Goal: Task Accomplishment & Management: Manage account settings

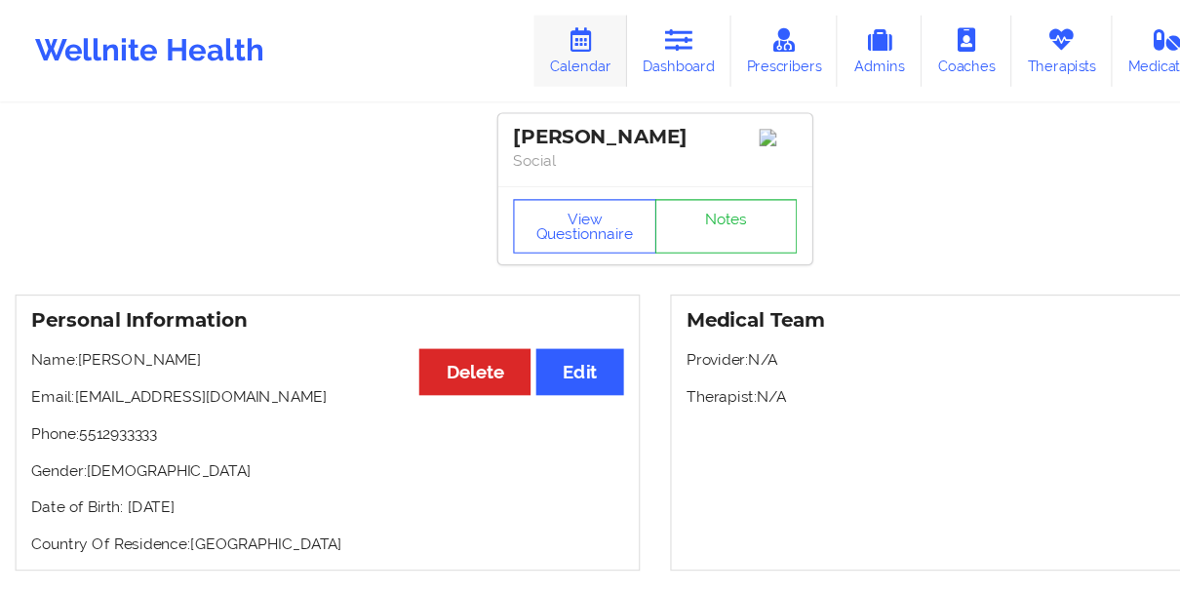
click at [519, 33] on icon at bounding box center [522, 35] width 25 height 21
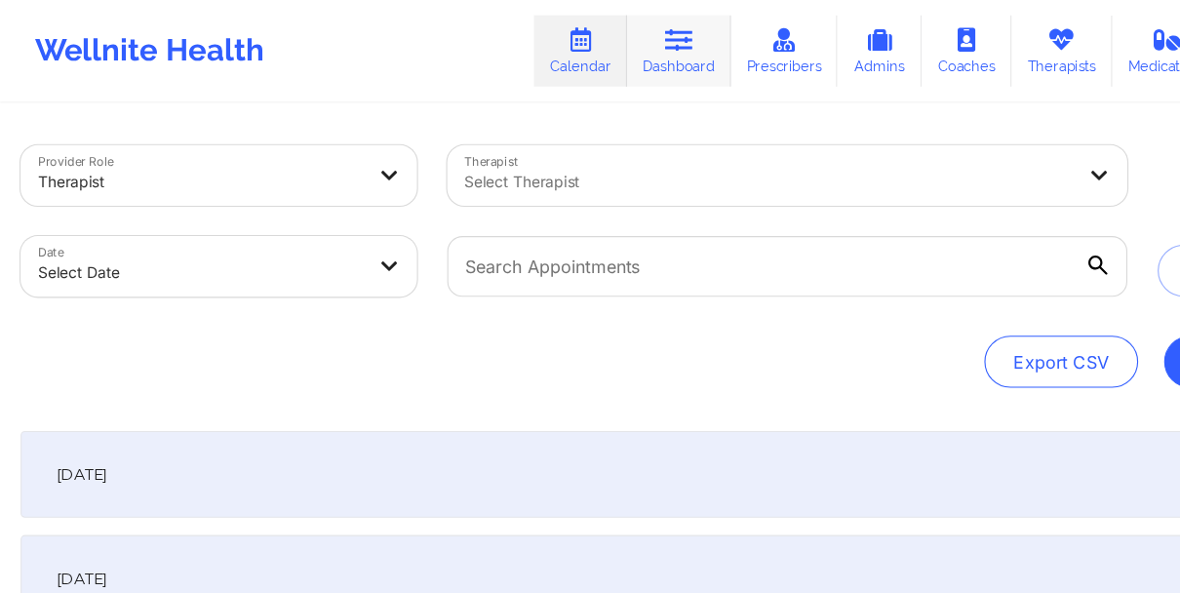
click at [613, 42] on icon at bounding box center [611, 35] width 25 height 21
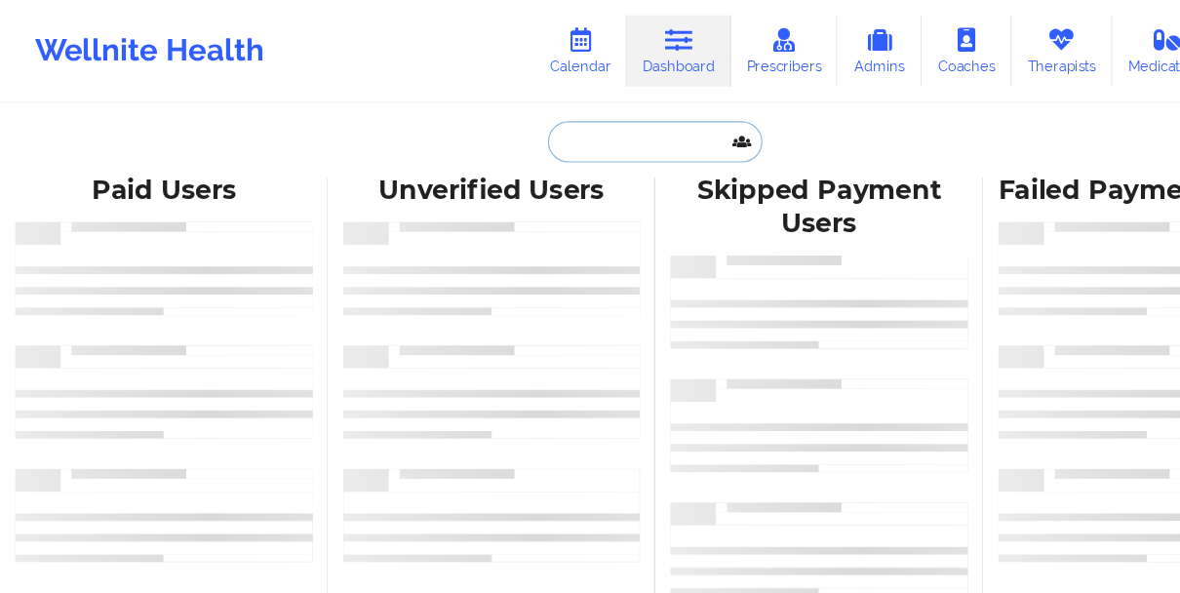
click at [543, 131] on input "text" at bounding box center [589, 127] width 193 height 37
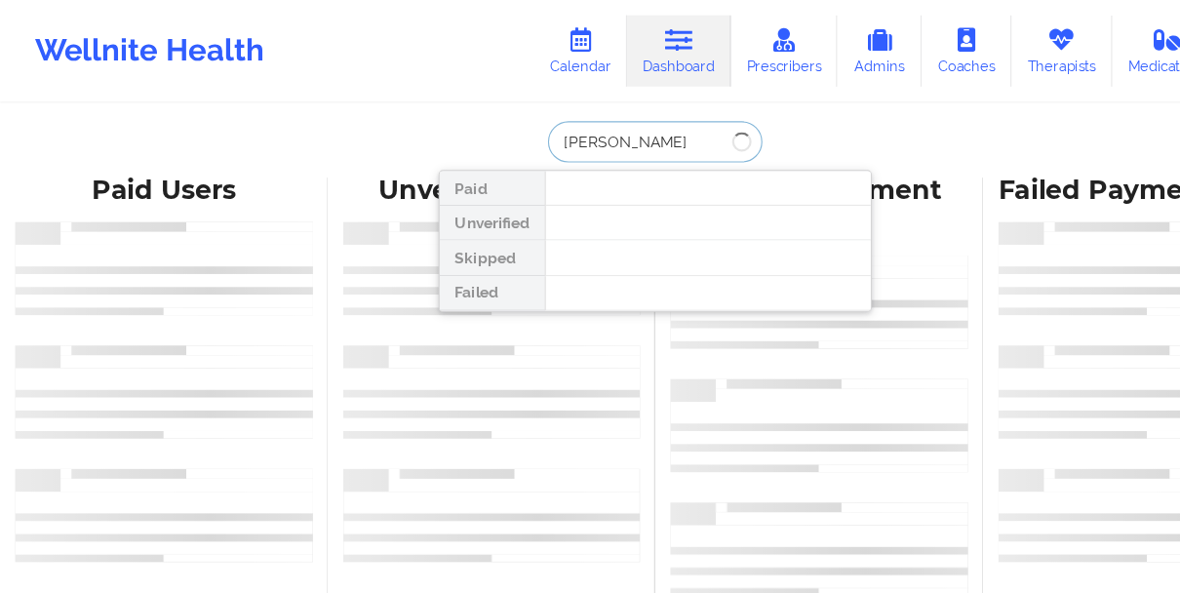
type input "hope gardner"
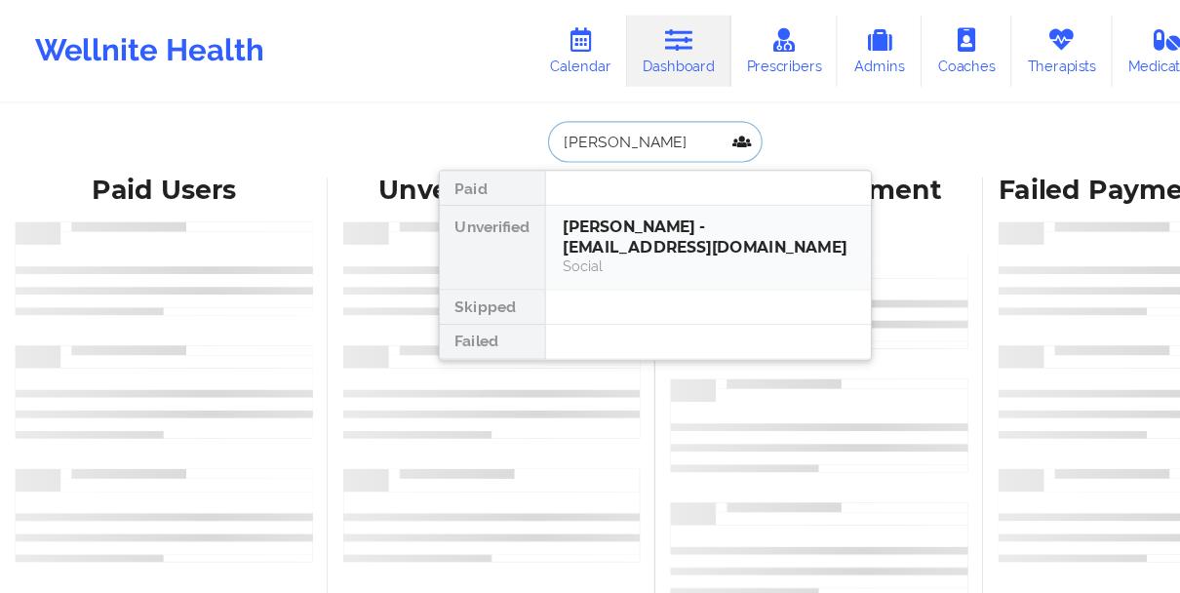
click at [533, 201] on div "Hope Gardner - gardnerhope049@gmail.com" at bounding box center [637, 213] width 261 height 36
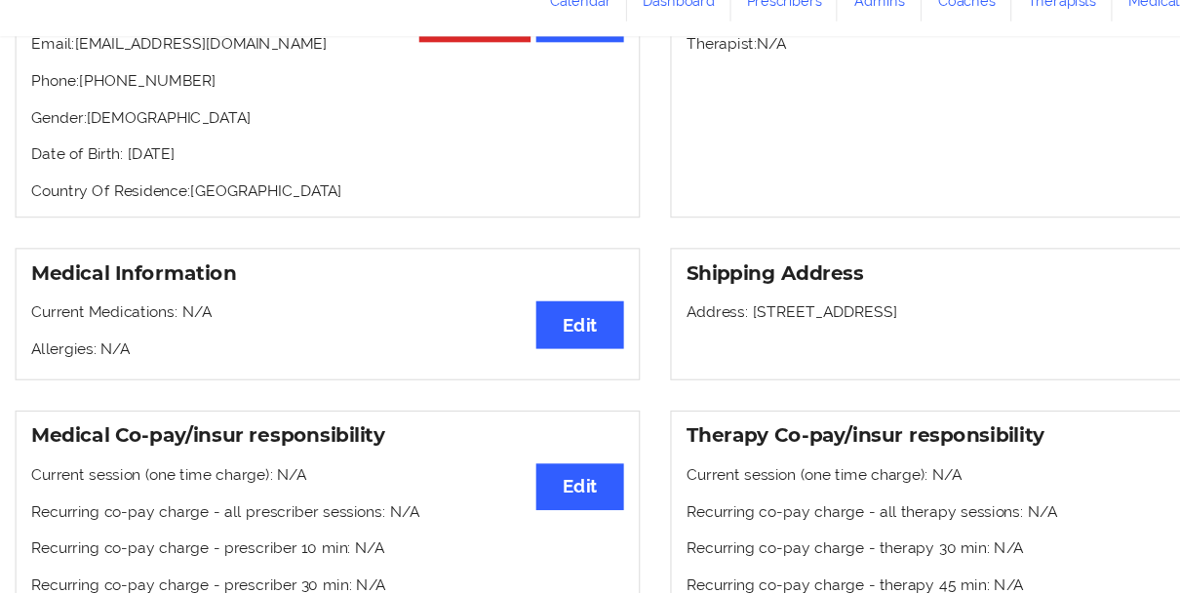
scroll to position [259, 0]
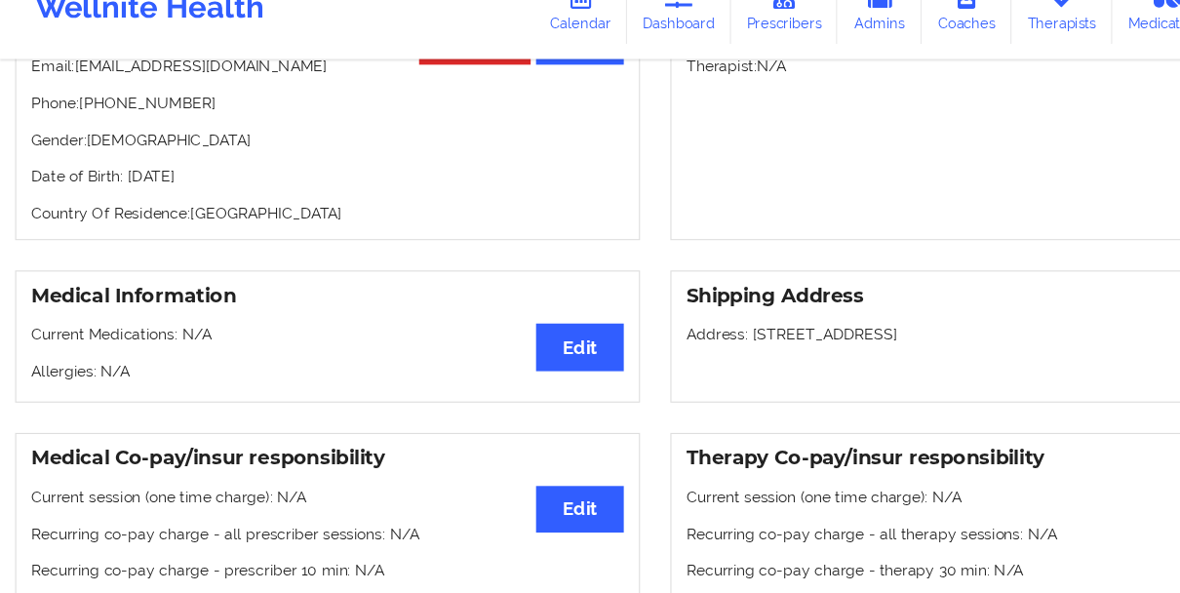
drag, startPoint x: 237, startPoint y: 200, endPoint x: 111, endPoint y: 200, distance: 125.8
click at [111, 200] on p "Date of Birth: 18th of May 1981" at bounding box center [294, 197] width 533 height 20
copy p "18th of May 1981"
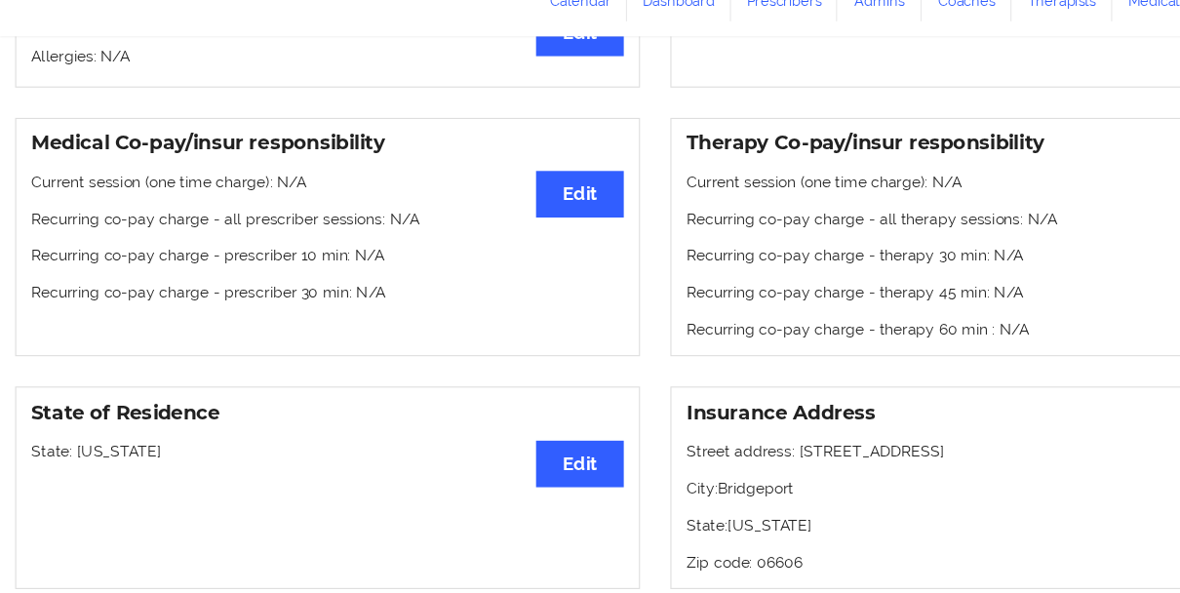
scroll to position [0, 0]
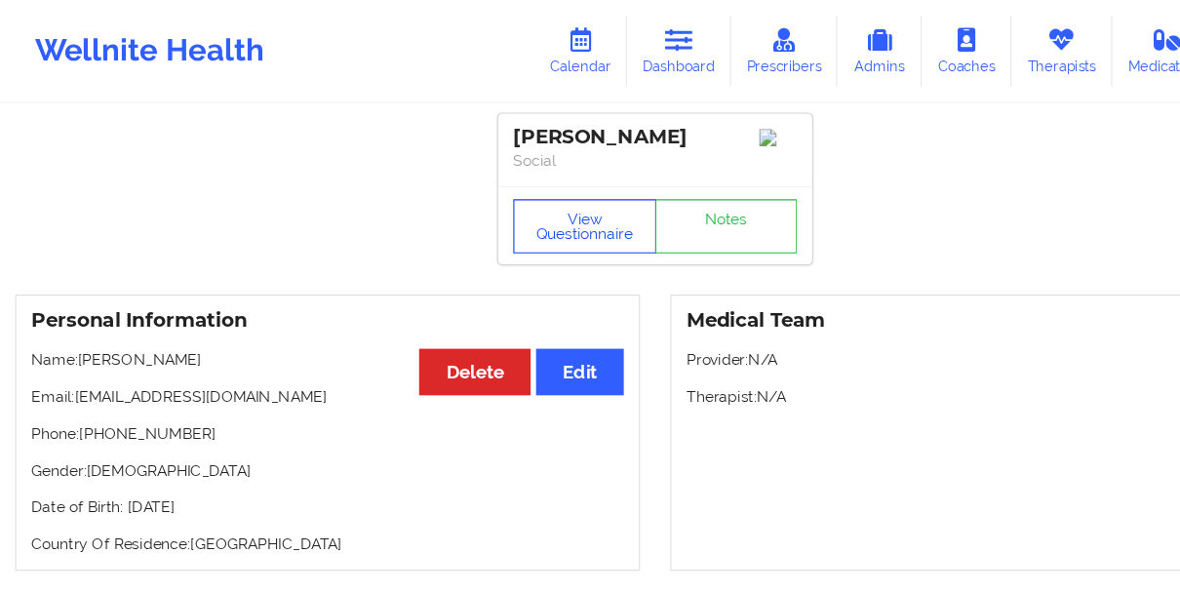
click at [520, 218] on button "View Questionnaire" at bounding box center [526, 203] width 129 height 49
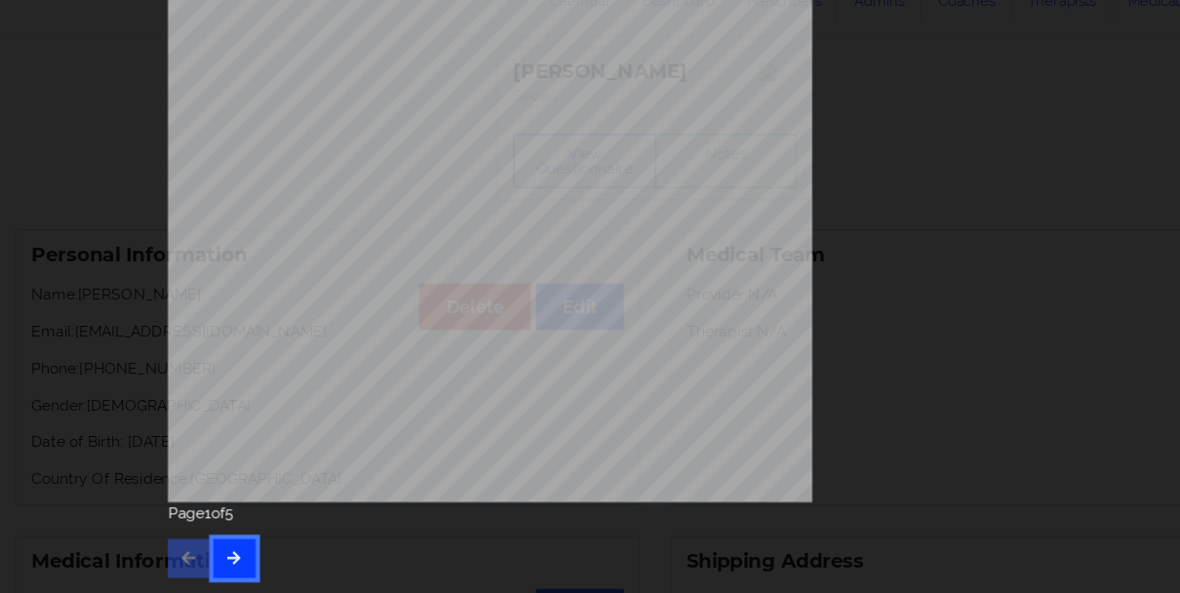
click at [210, 546] on button "button" at bounding box center [211, 561] width 38 height 35
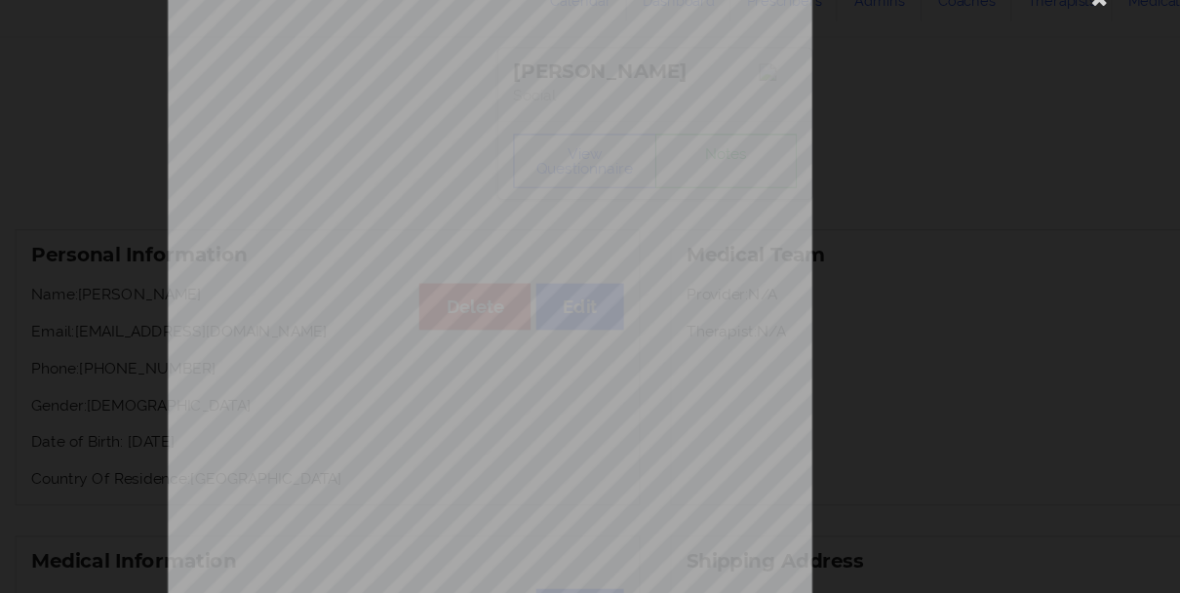
scroll to position [337, 0]
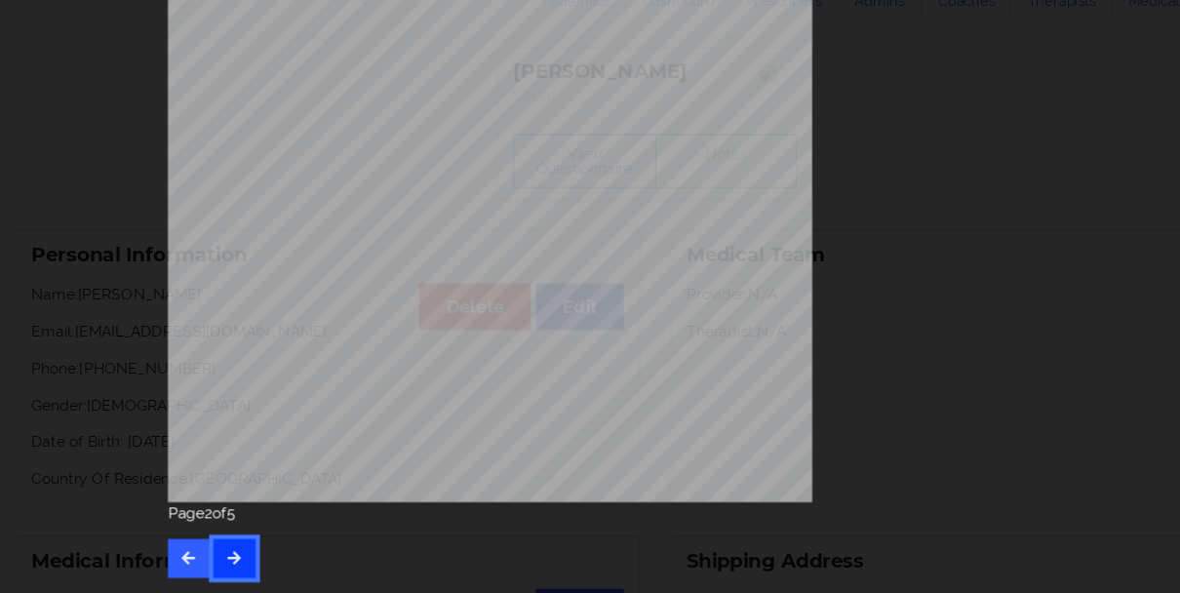
click at [210, 546] on button "button" at bounding box center [211, 561] width 38 height 35
click at [196, 571] on button "button" at bounding box center [211, 561] width 38 height 35
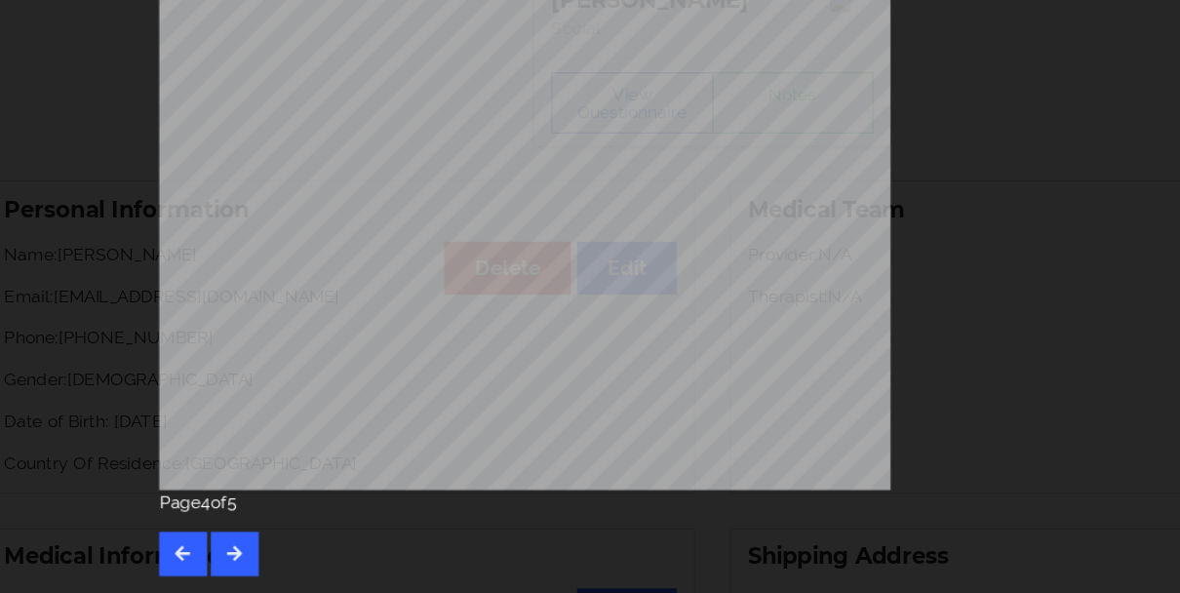
click at [157, 540] on div "Page 4 of 5" at bounding box center [590, 545] width 878 height 68
click at [162, 566] on icon "button" at bounding box center [170, 561] width 17 height 12
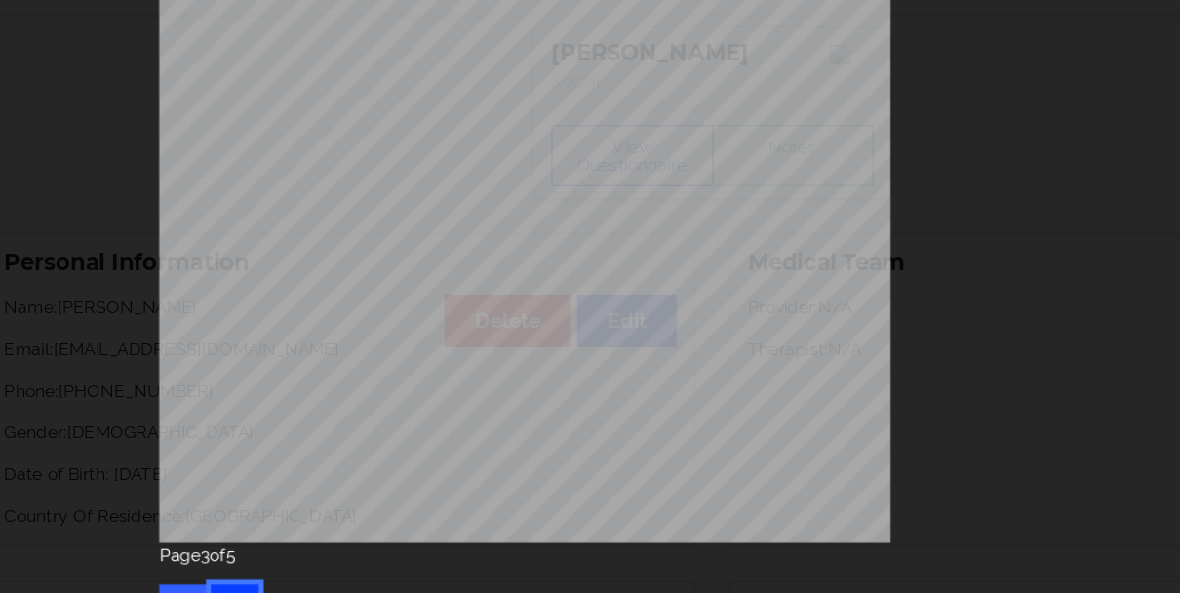
click at [207, 545] on button "button" at bounding box center [211, 561] width 38 height 35
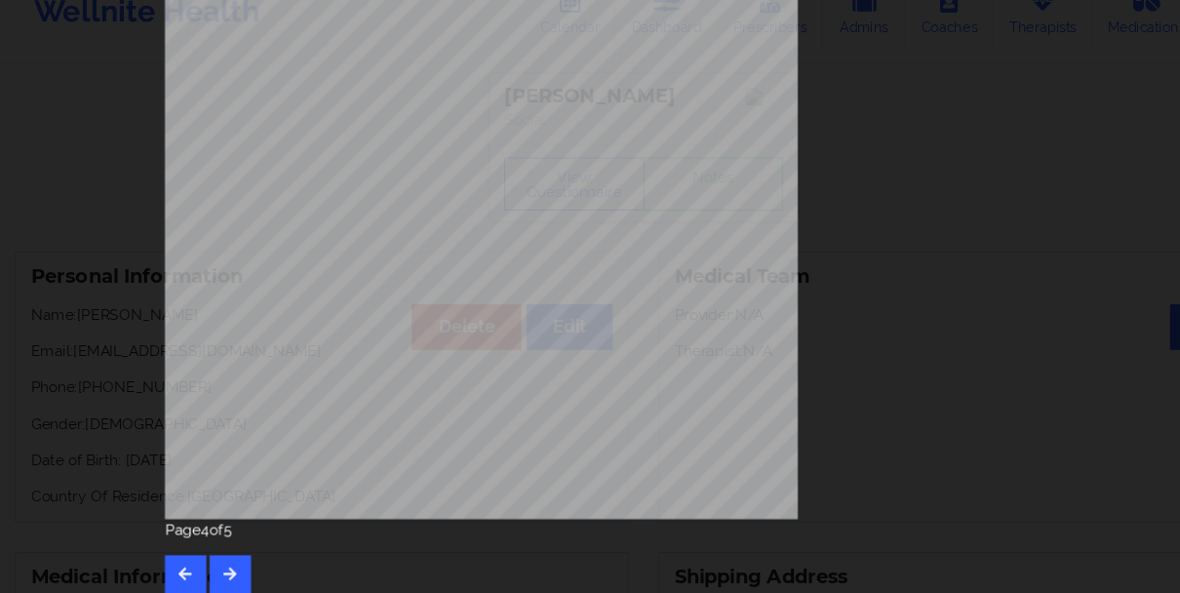
click at [105, 264] on div "Insurance company type details by patient commercial Insurance Member ID for pa…" at bounding box center [590, 296] width 1180 height 593
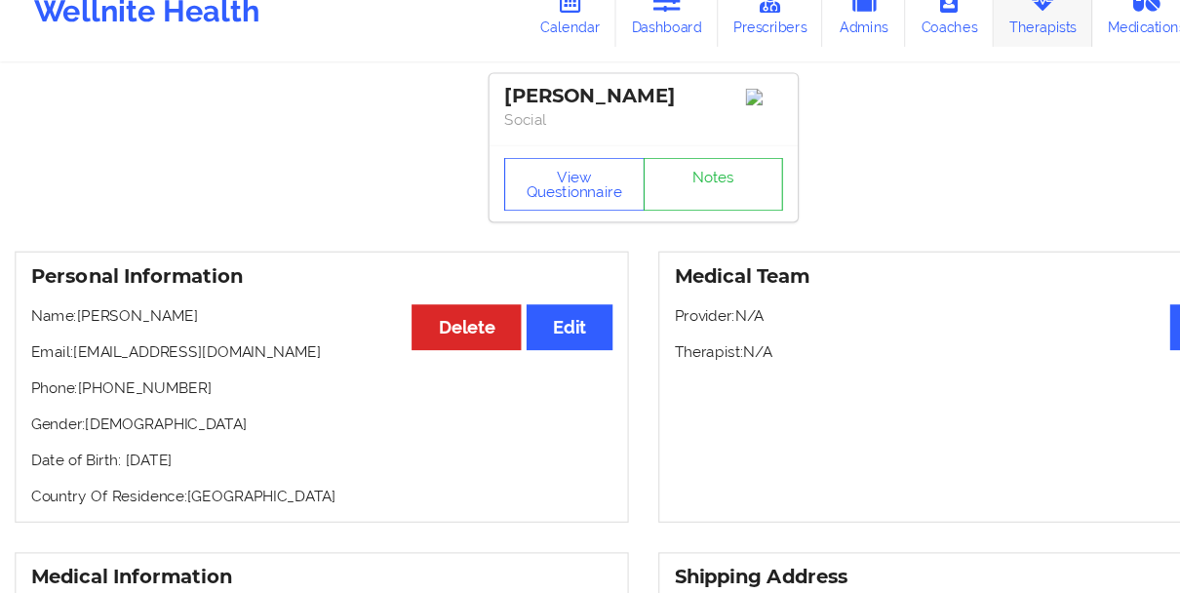
click at [934, 66] on link "Therapists" at bounding box center [956, 46] width 91 height 64
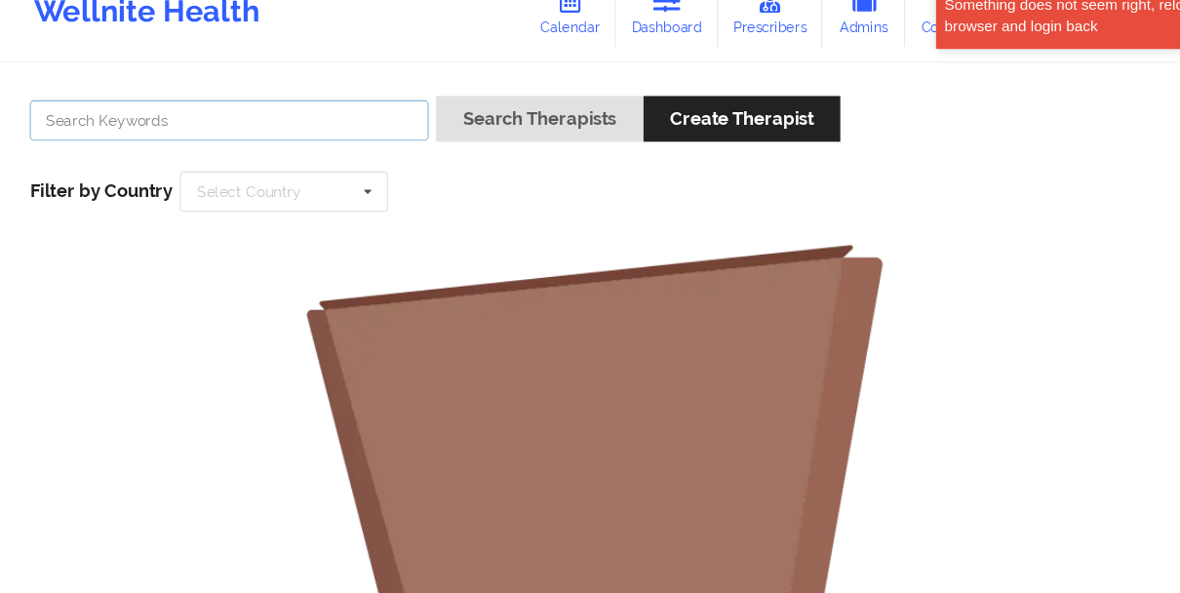
click at [304, 146] on input "text" at bounding box center [210, 145] width 366 height 37
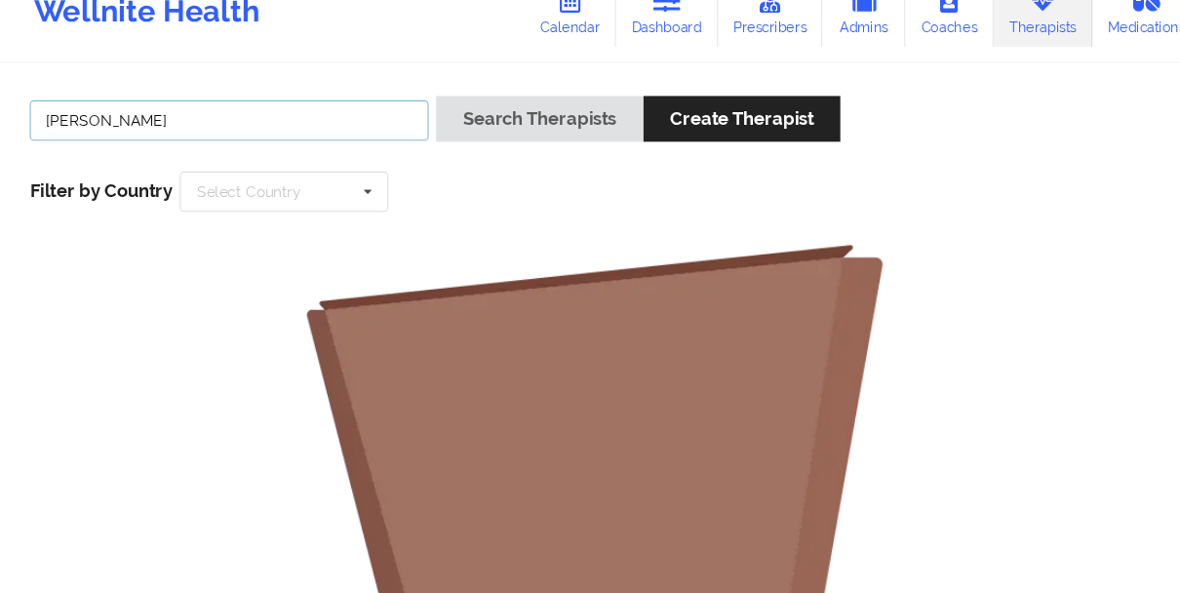
type input "janell stall"
click at [400, 123] on button "Search Therapists" at bounding box center [494, 144] width 189 height 42
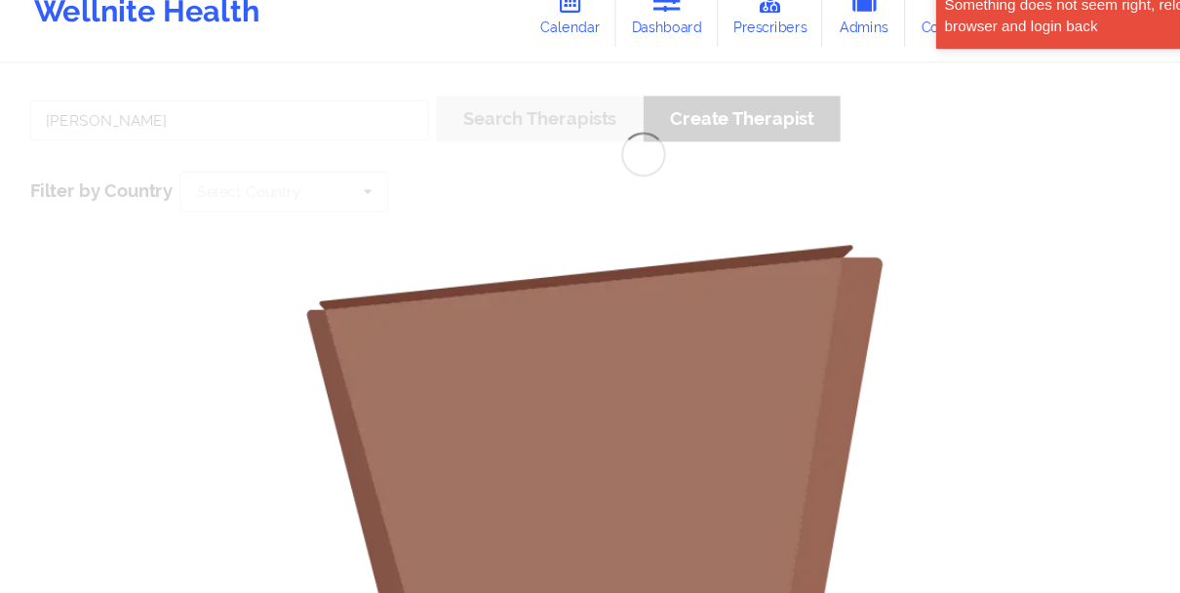
click at [199, 142] on div "janell stall Search Therapists Create Therapist Filter by Country Select Countr…" at bounding box center [590, 602] width 1180 height 1013
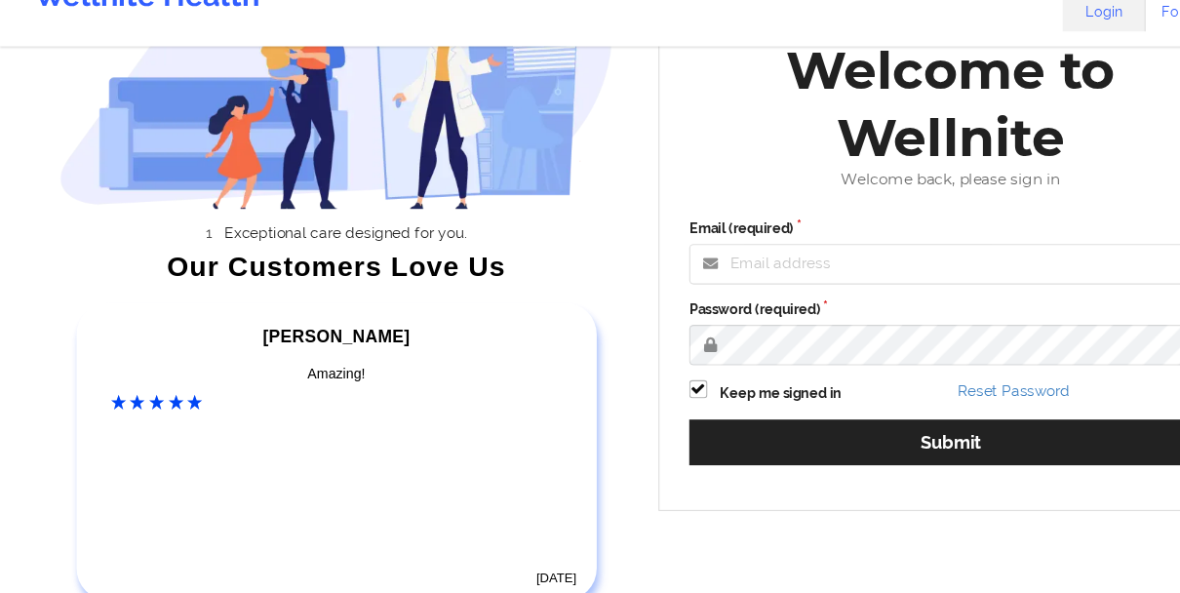
scroll to position [163, 0]
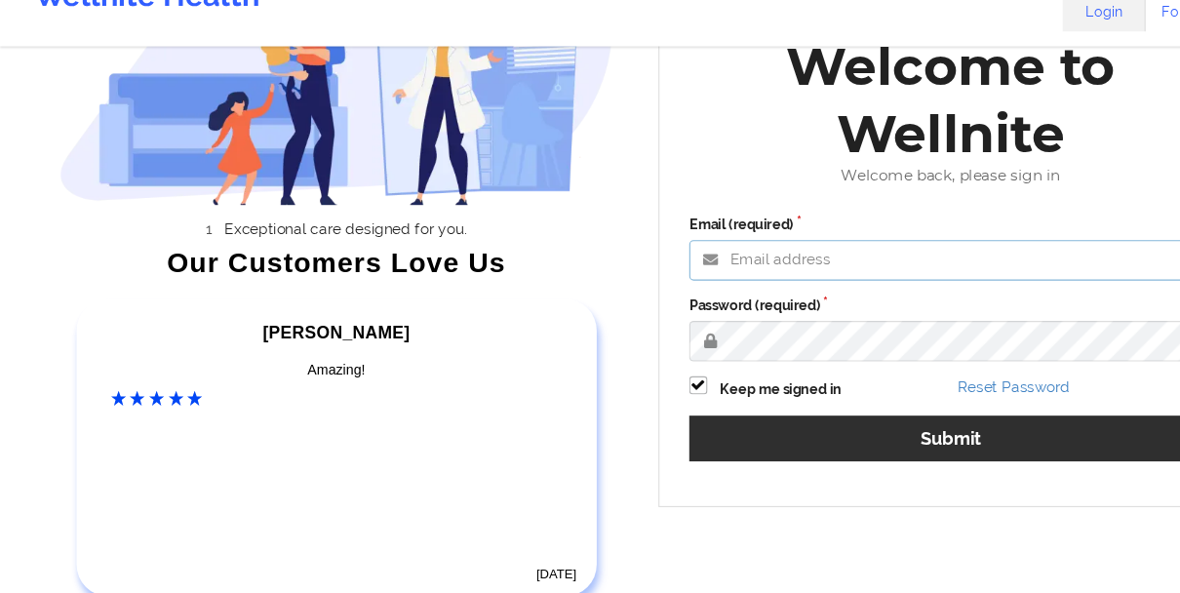
type input "[EMAIL_ADDRESS][DOMAIN_NAME]"
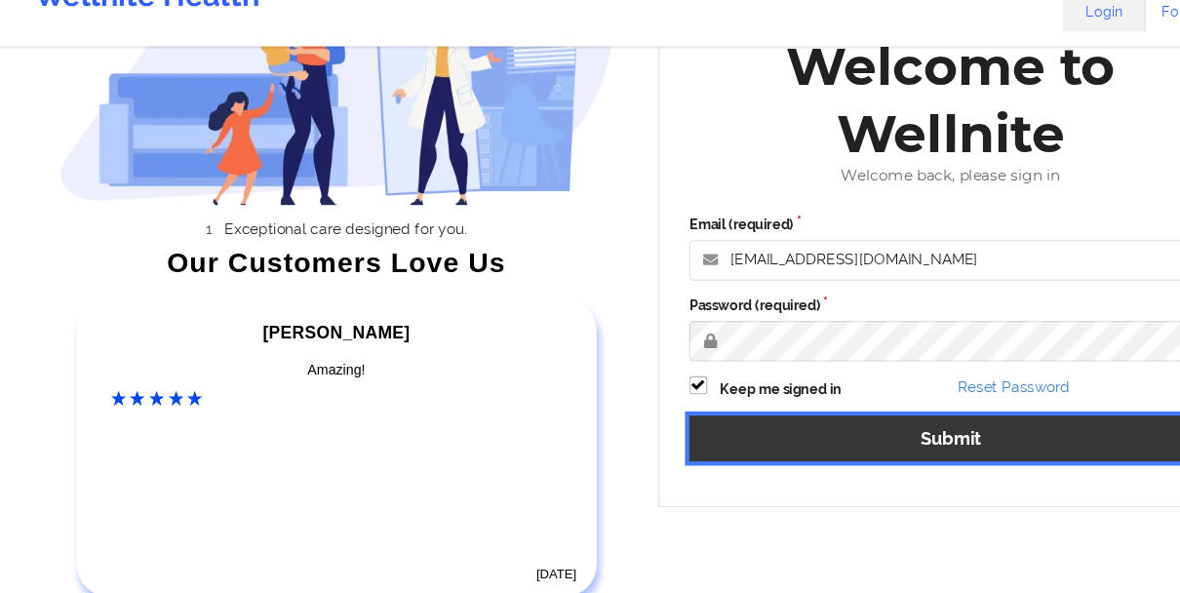
click at [745, 437] on button "Submit" at bounding box center [872, 451] width 480 height 42
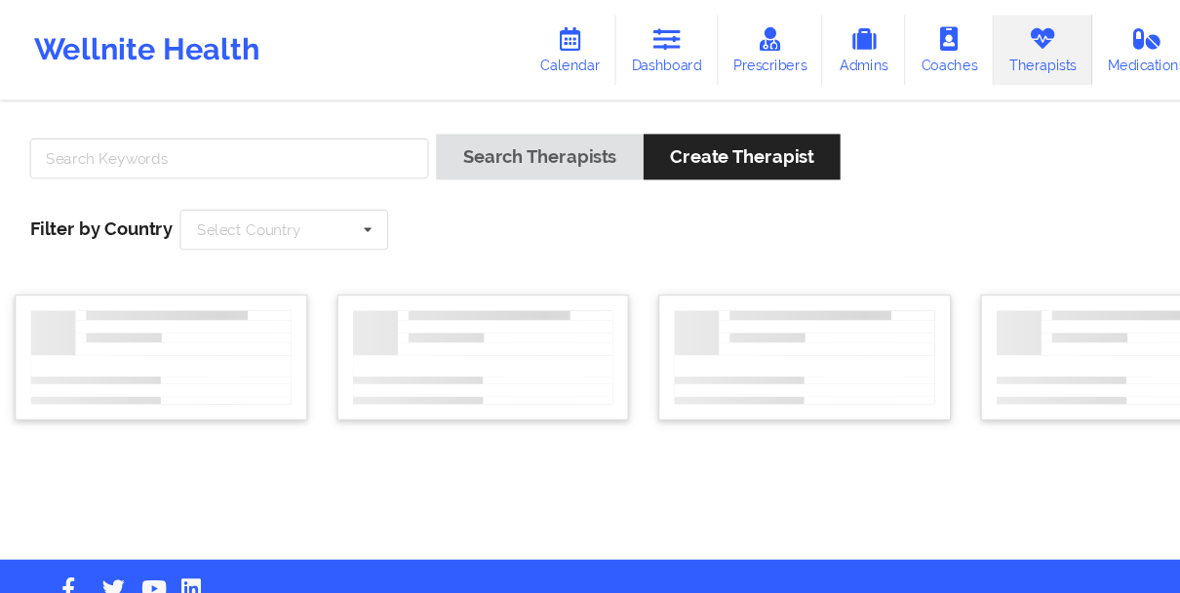
click at [938, 48] on link "Therapists" at bounding box center [956, 46] width 91 height 64
click at [75, 141] on input "text" at bounding box center [210, 145] width 366 height 37
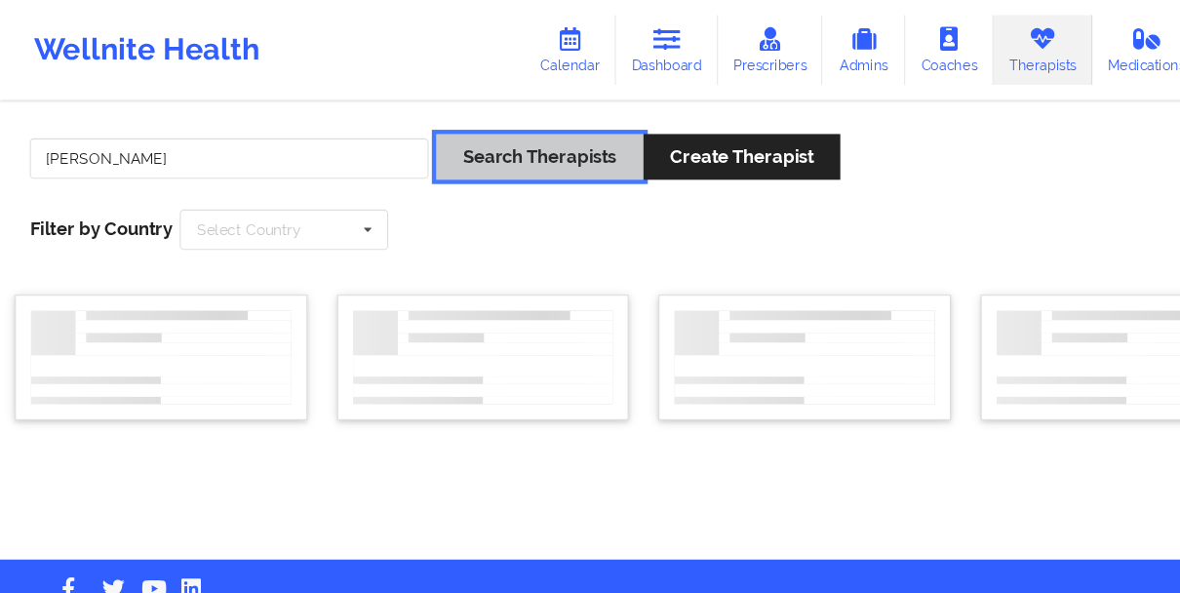
click at [464, 149] on button "Search Therapists" at bounding box center [494, 144] width 189 height 42
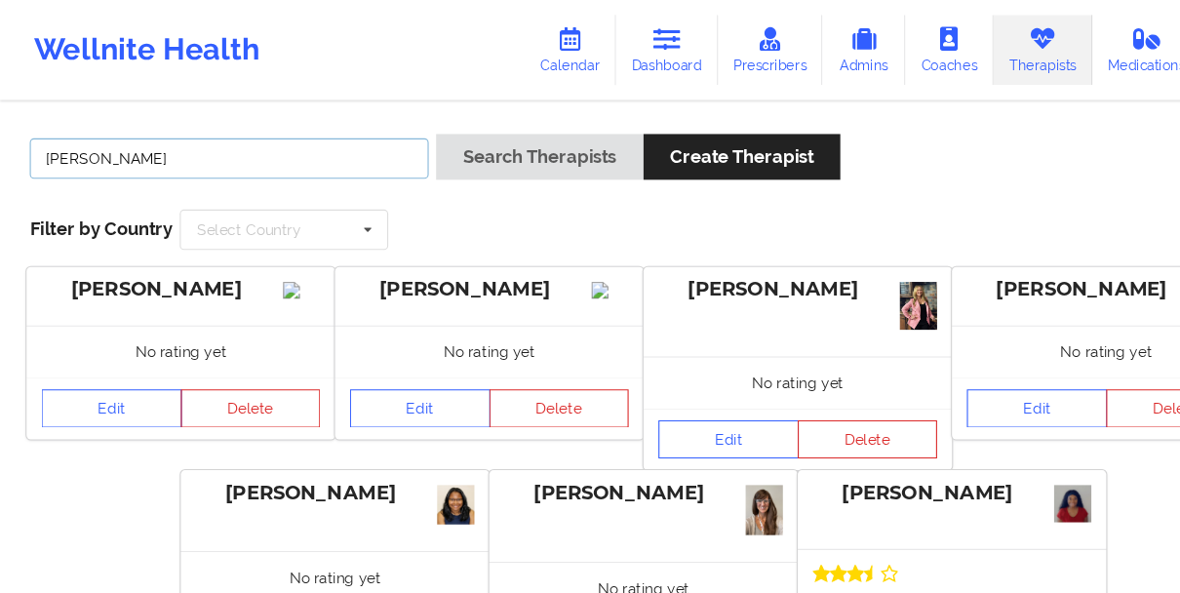
click at [344, 151] on input "janell" at bounding box center [210, 145] width 366 height 37
type input "janell stall"
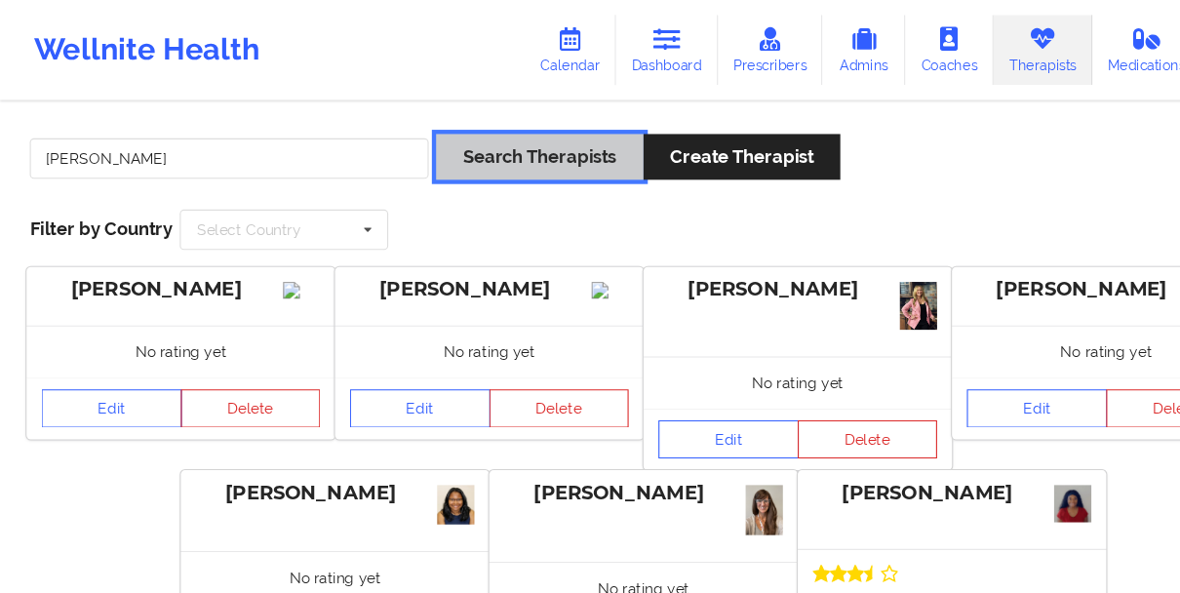
click at [435, 146] on button "Search Therapists" at bounding box center [494, 144] width 189 height 42
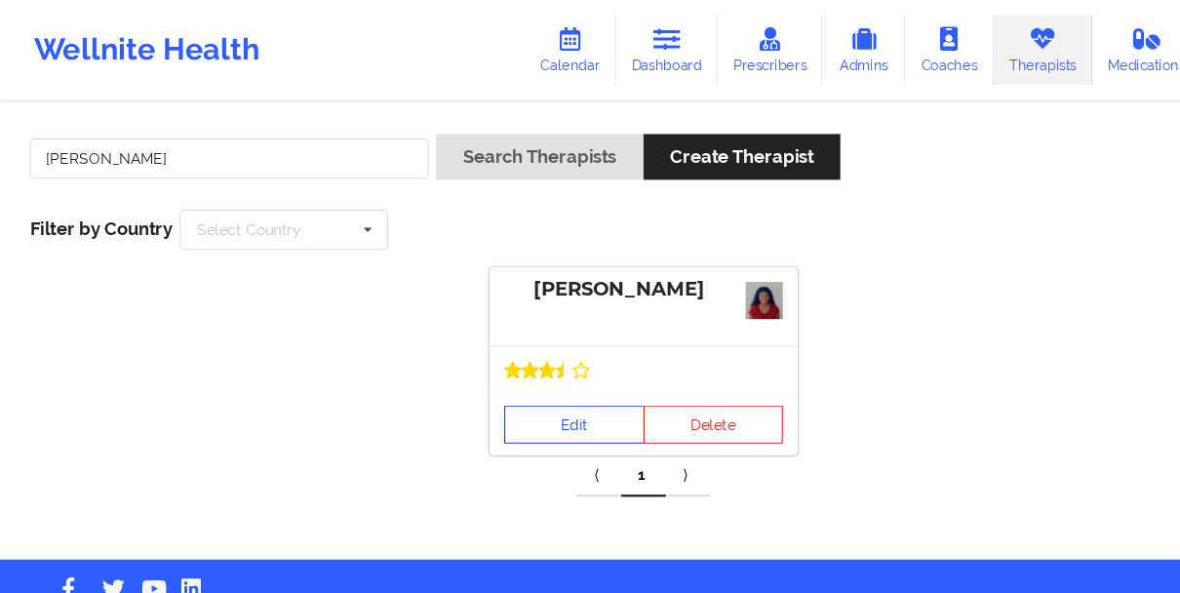
click at [530, 381] on link "Edit" at bounding box center [526, 389] width 129 height 35
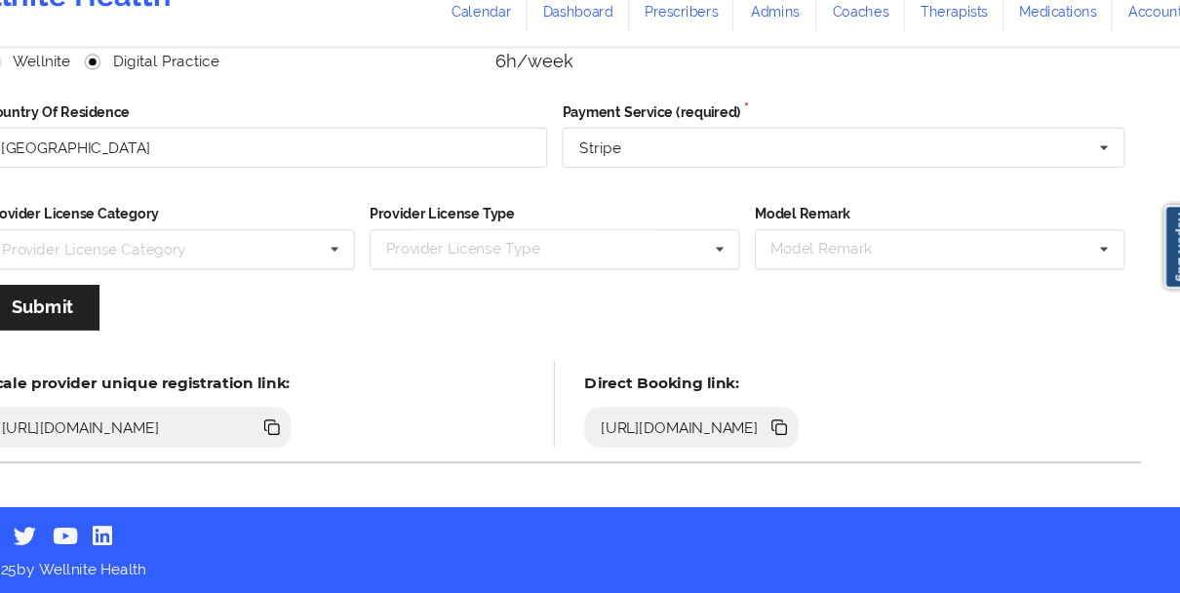
scroll to position [281, 0]
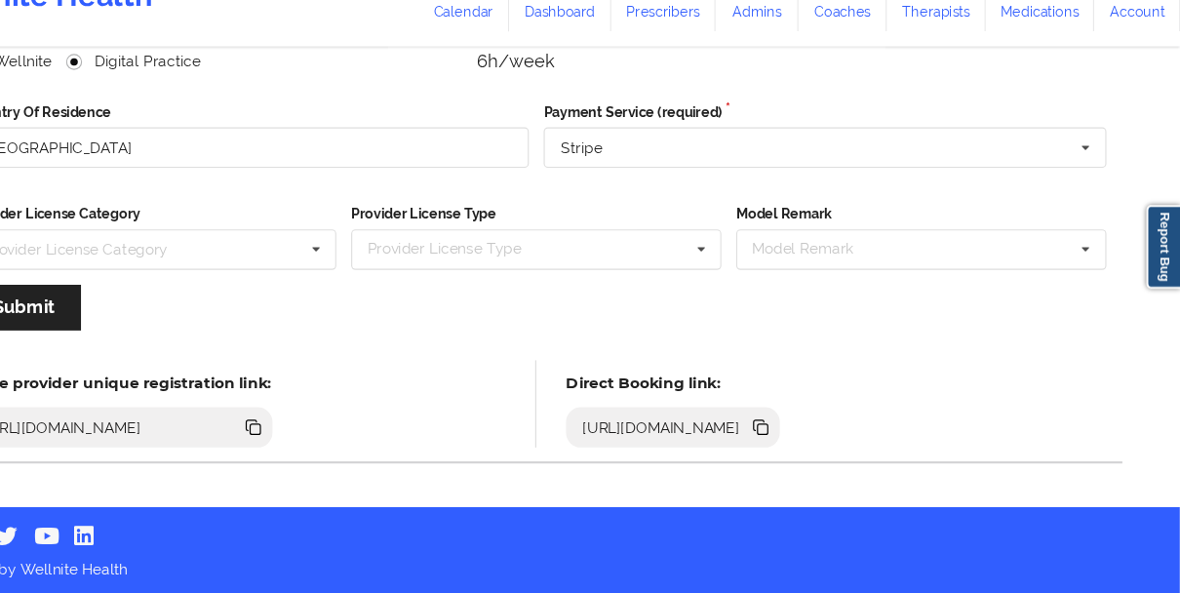
click at [803, 444] on icon at bounding box center [798, 443] width 10 height 10
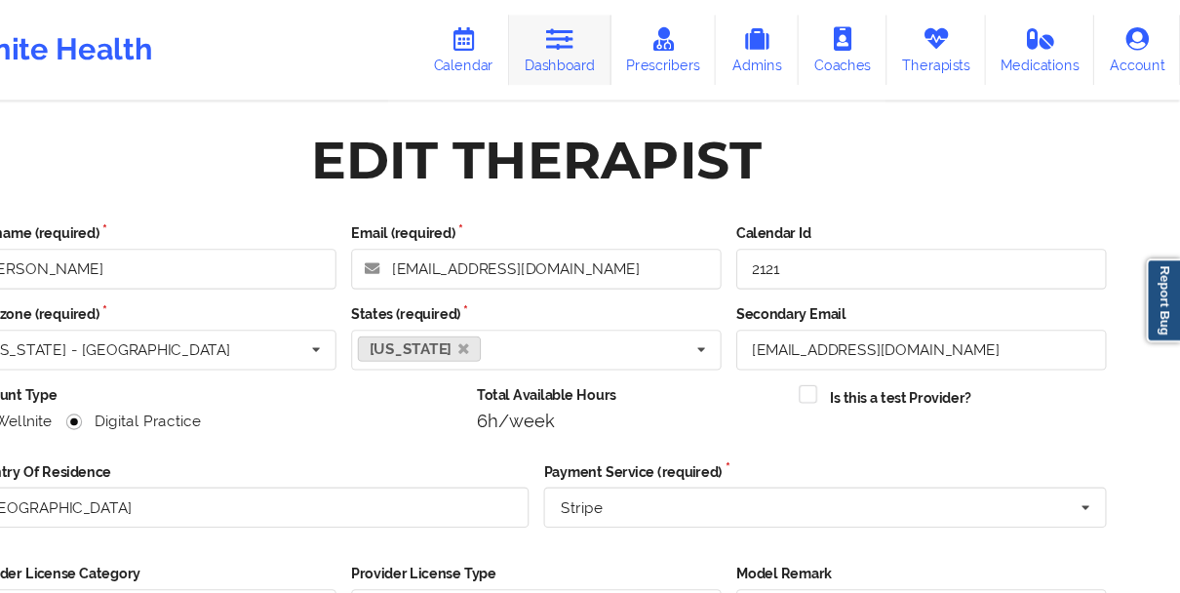
click at [595, 67] on link "Dashboard" at bounding box center [612, 46] width 94 height 64
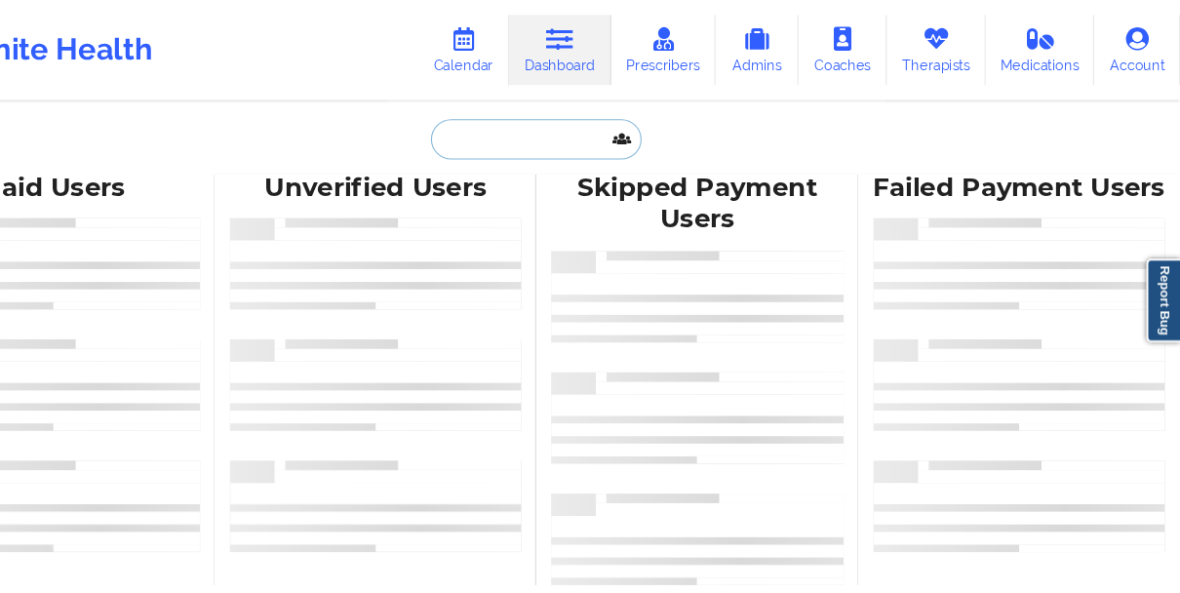
click at [581, 132] on input "text" at bounding box center [589, 127] width 193 height 37
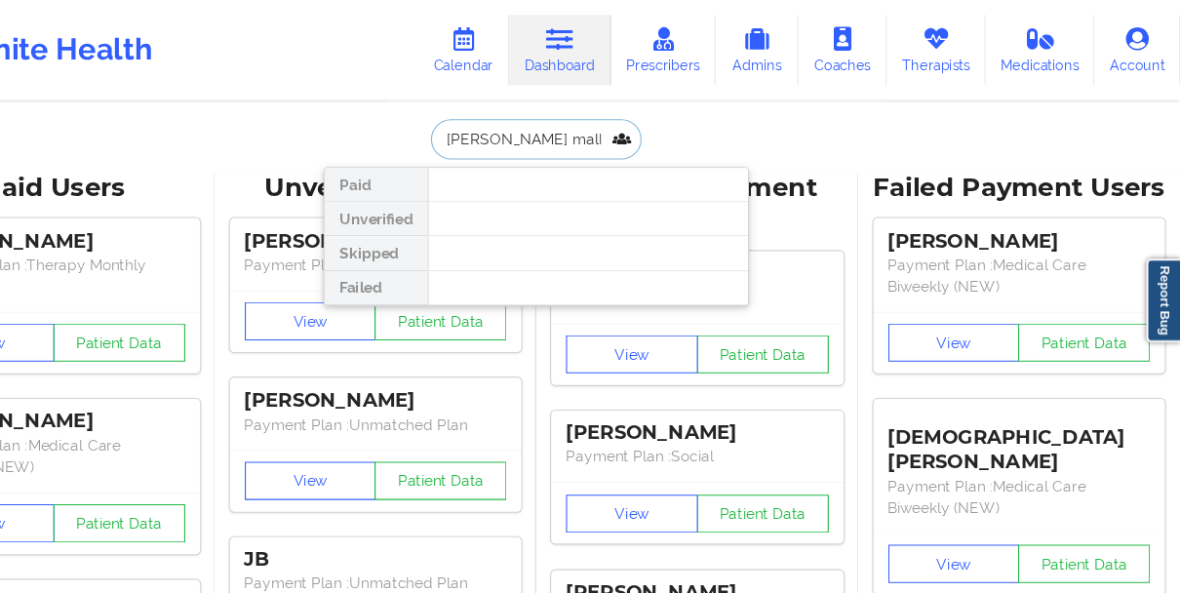
paste input "+18604241897"
paste input "Araya Hines"
type input "Araya Hines"
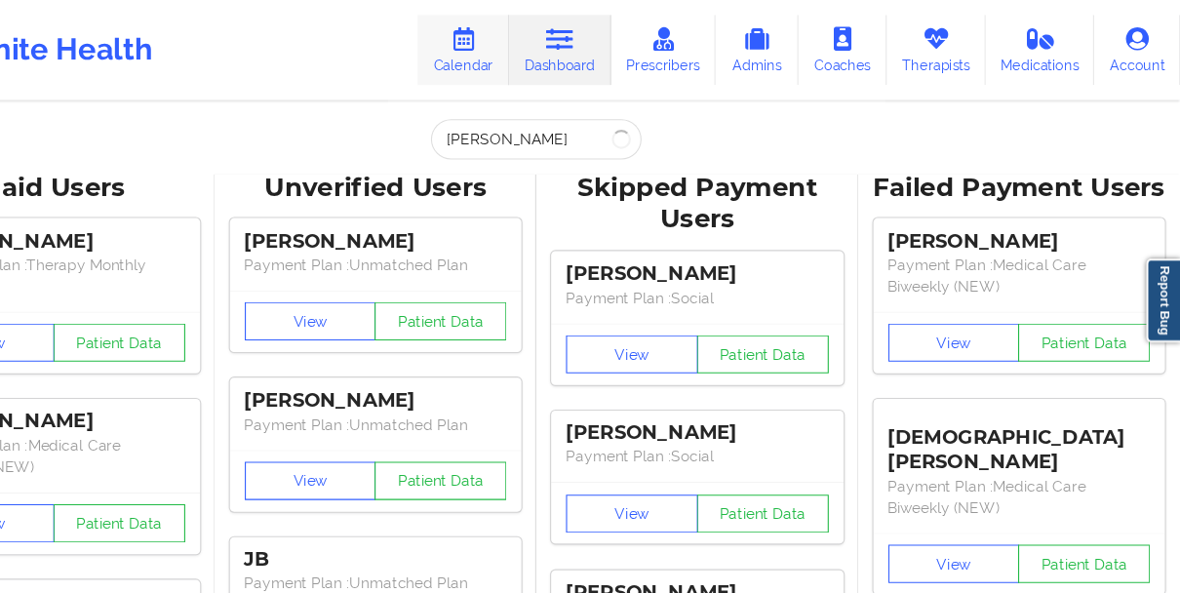
click at [529, 50] on link "Calendar" at bounding box center [523, 46] width 84 height 64
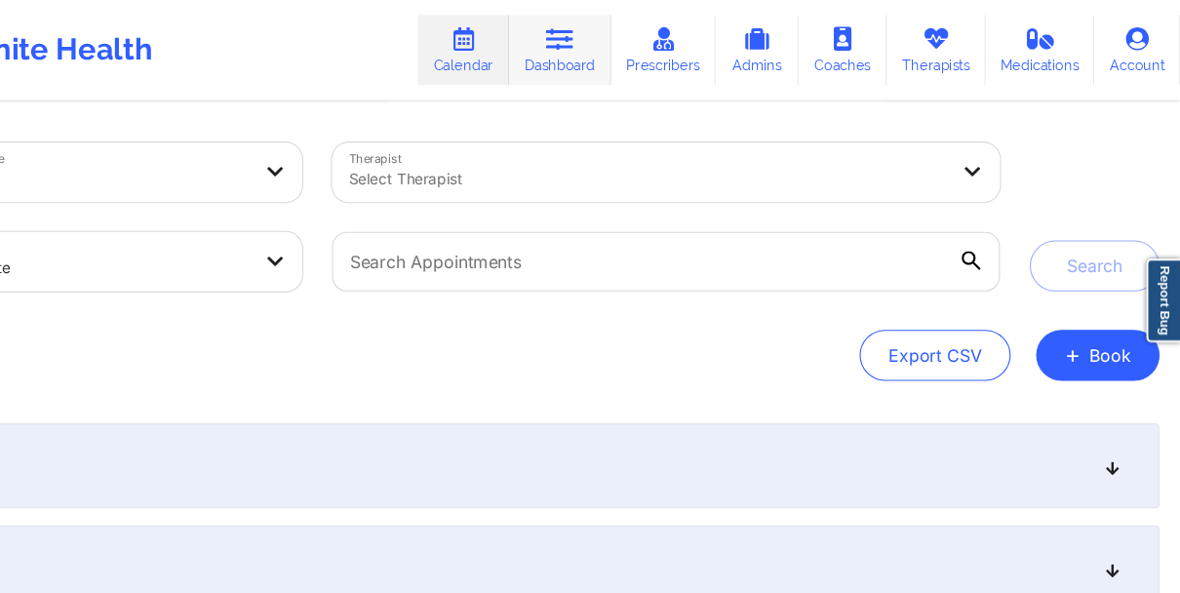
click at [618, 74] on link "Dashboard" at bounding box center [612, 46] width 94 height 64
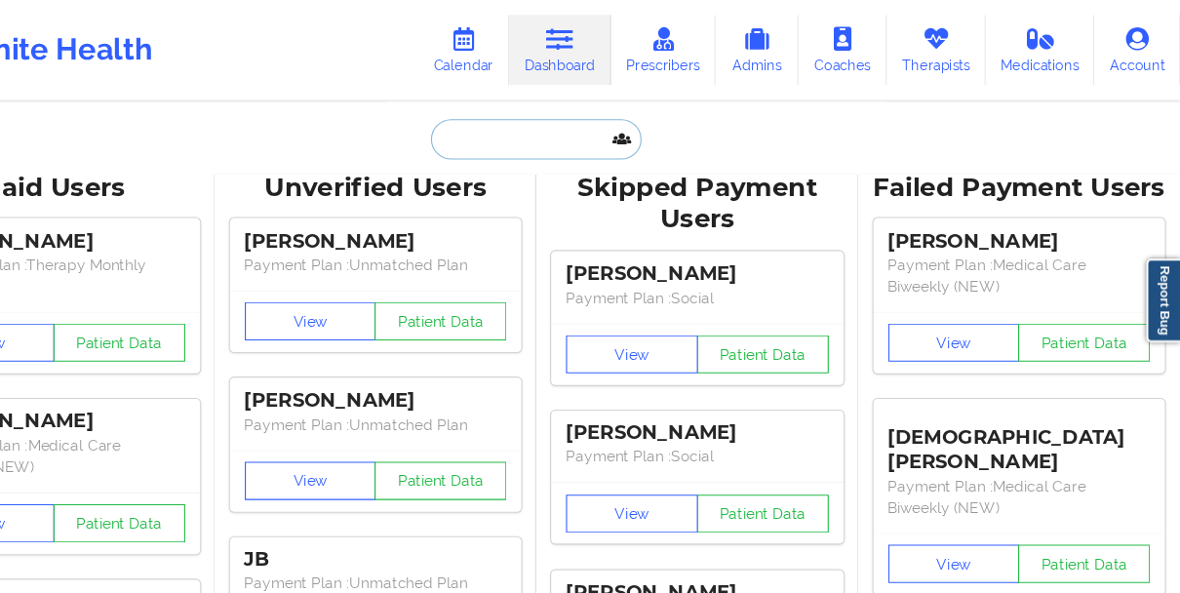
click at [554, 144] on input "text" at bounding box center [589, 127] width 193 height 37
paste input "Araya Hines"
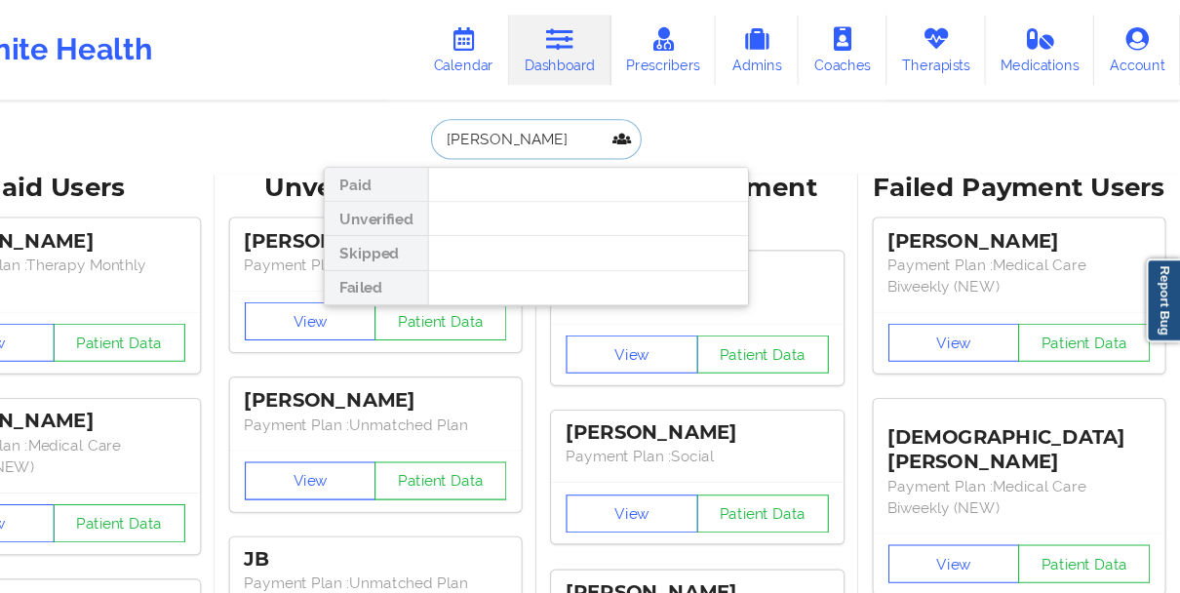
paste input "16465770015"
type input "[PERSON_NAME]"
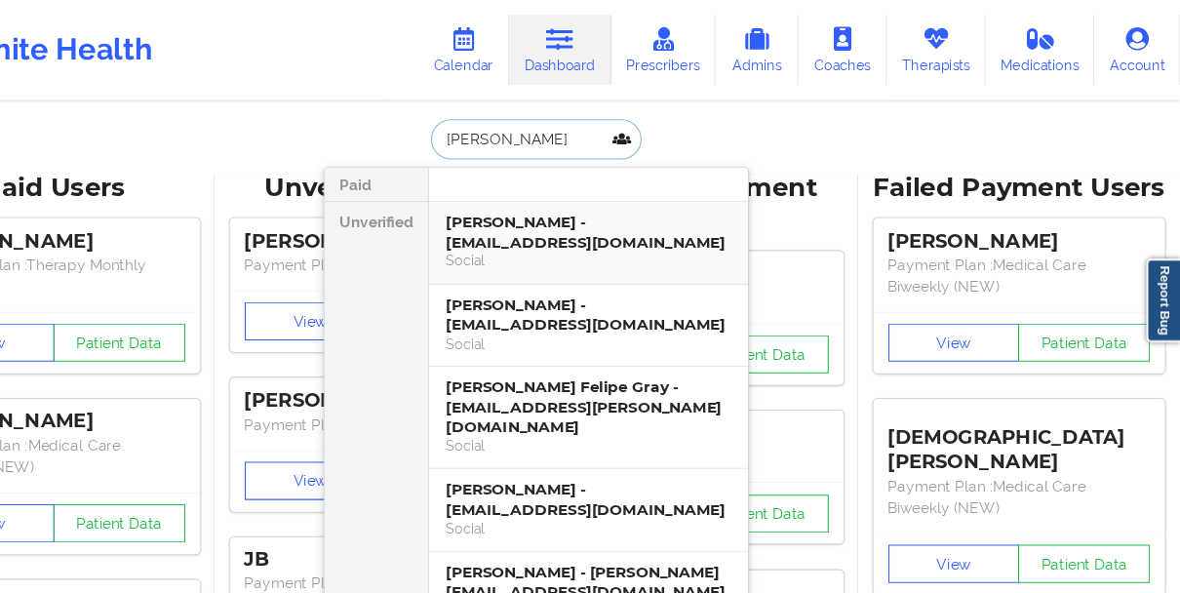
click at [632, 219] on div "Felipe Pineda - felipempineda@gmail.com" at bounding box center [637, 213] width 261 height 36
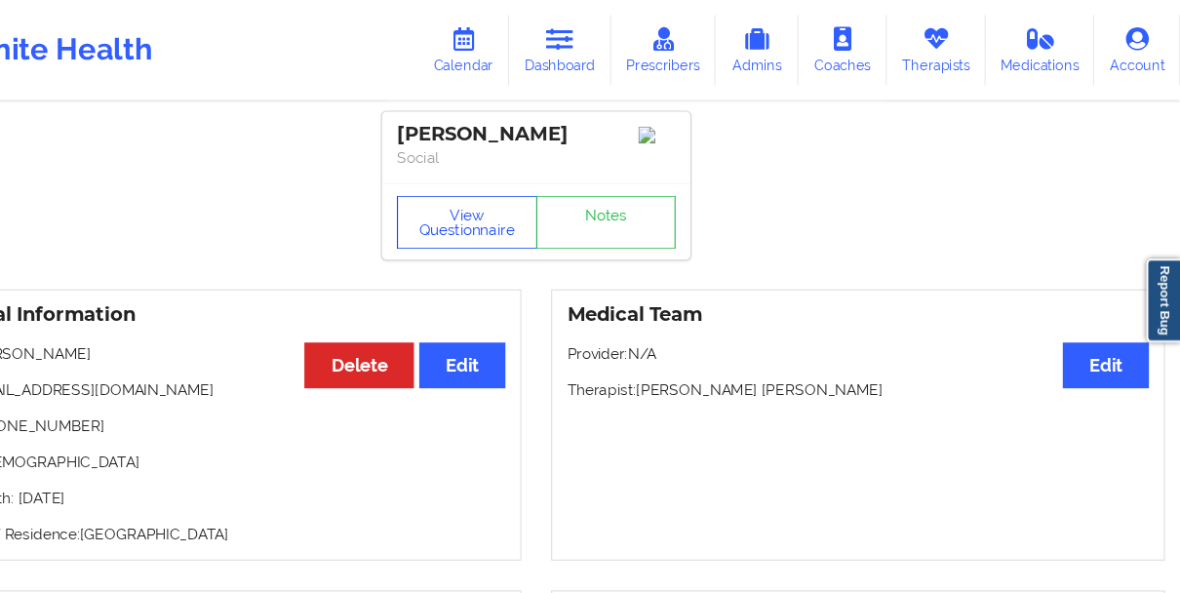
click at [513, 191] on button "View Questionnaire" at bounding box center [526, 203] width 129 height 49
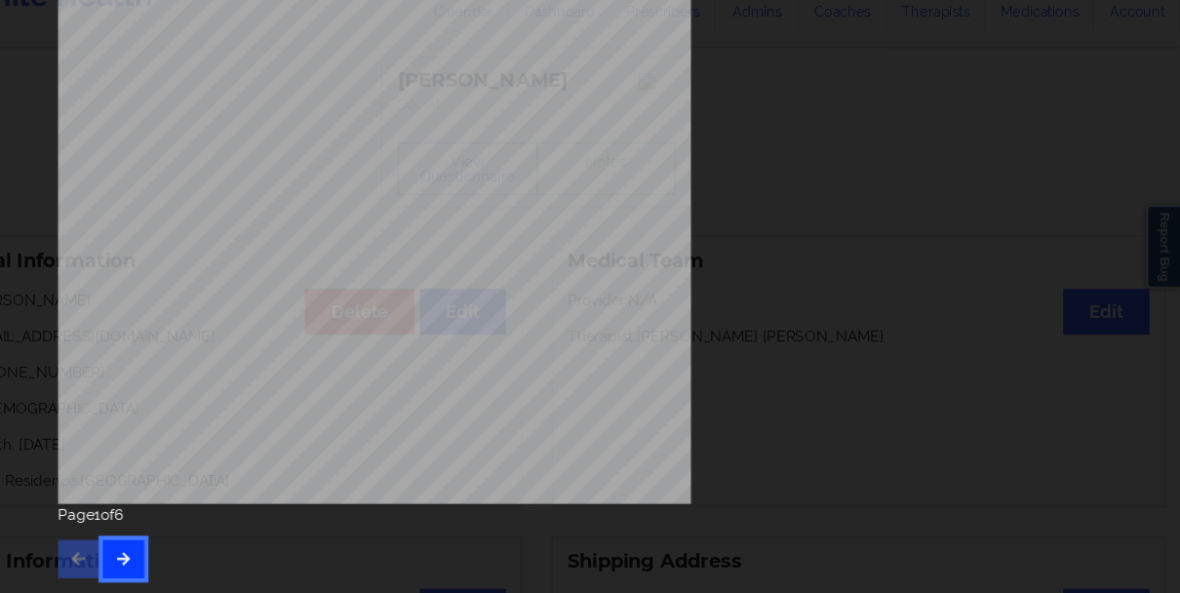
click at [194, 555] on button "button" at bounding box center [211, 561] width 38 height 35
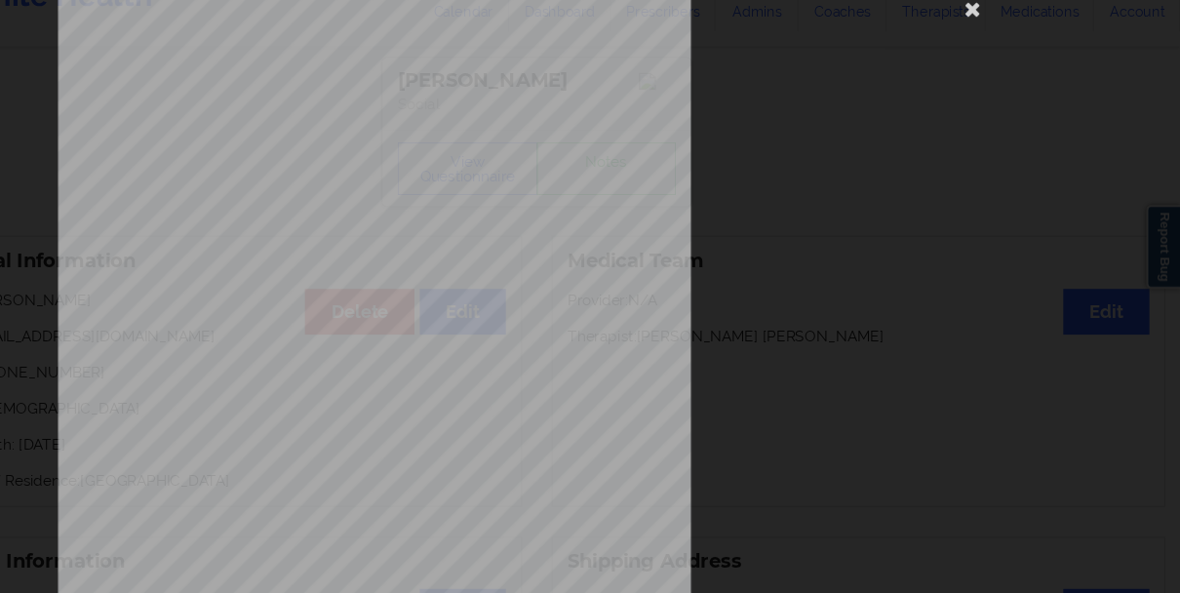
scroll to position [337, 0]
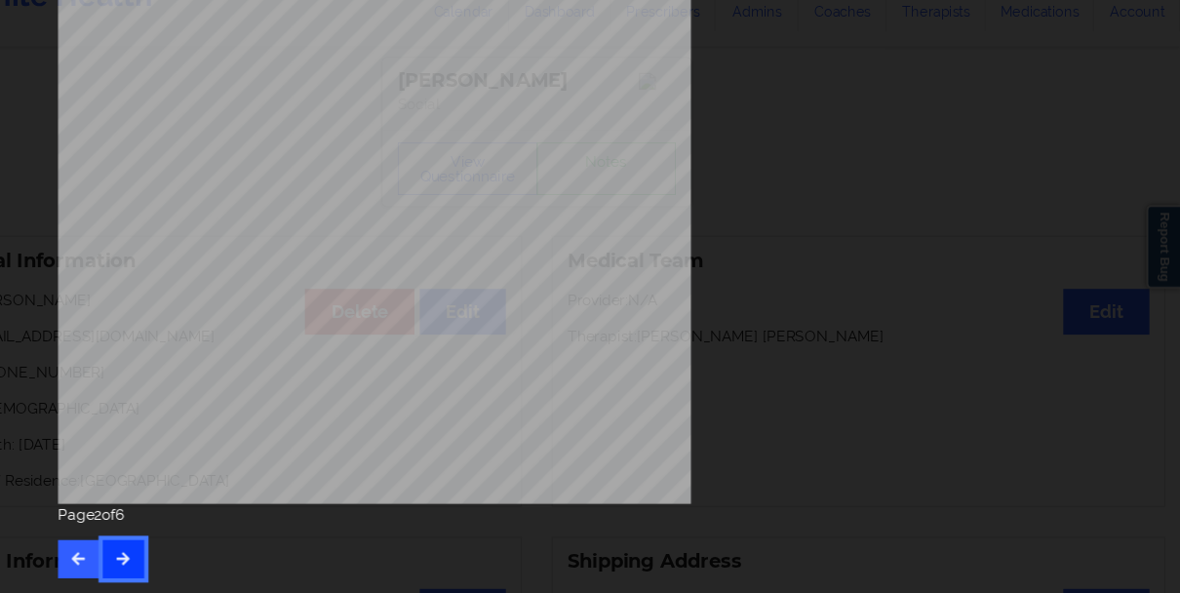
click at [194, 555] on button "button" at bounding box center [211, 561] width 38 height 35
click at [203, 568] on button "button" at bounding box center [211, 561] width 38 height 35
click at [203, 571] on button "button" at bounding box center [211, 561] width 38 height 35
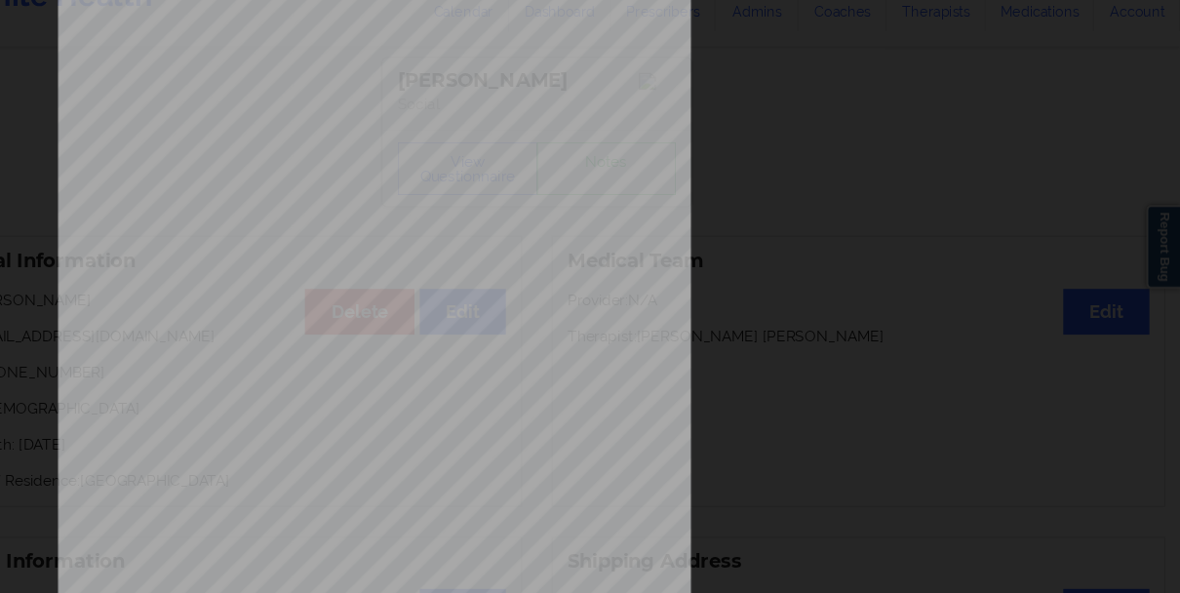
scroll to position [85, 0]
click at [845, 232] on div "Insurance company type details by patient commercial Insurance Member ID for pa…" at bounding box center [590, 352] width 878 height 821
click at [984, 59] on icon at bounding box center [989, 56] width 31 height 31
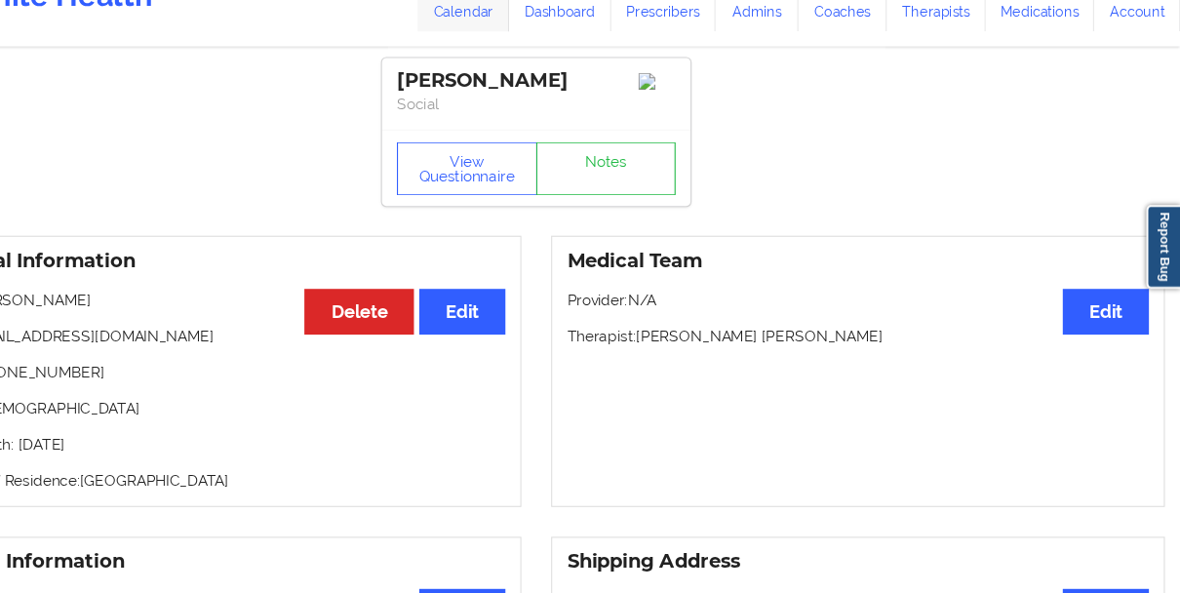
click at [511, 62] on link "Calendar" at bounding box center [523, 46] width 84 height 64
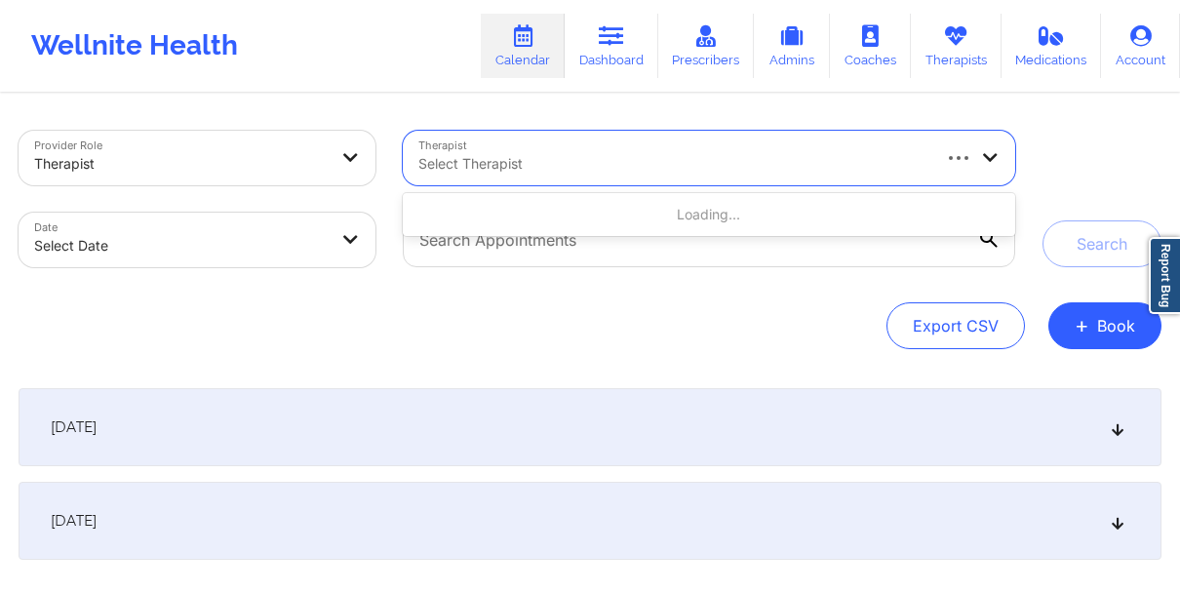
click at [514, 164] on div at bounding box center [673, 163] width 510 height 23
paste input "[PERSON_NAME]"
type input "[PERSON_NAME]"
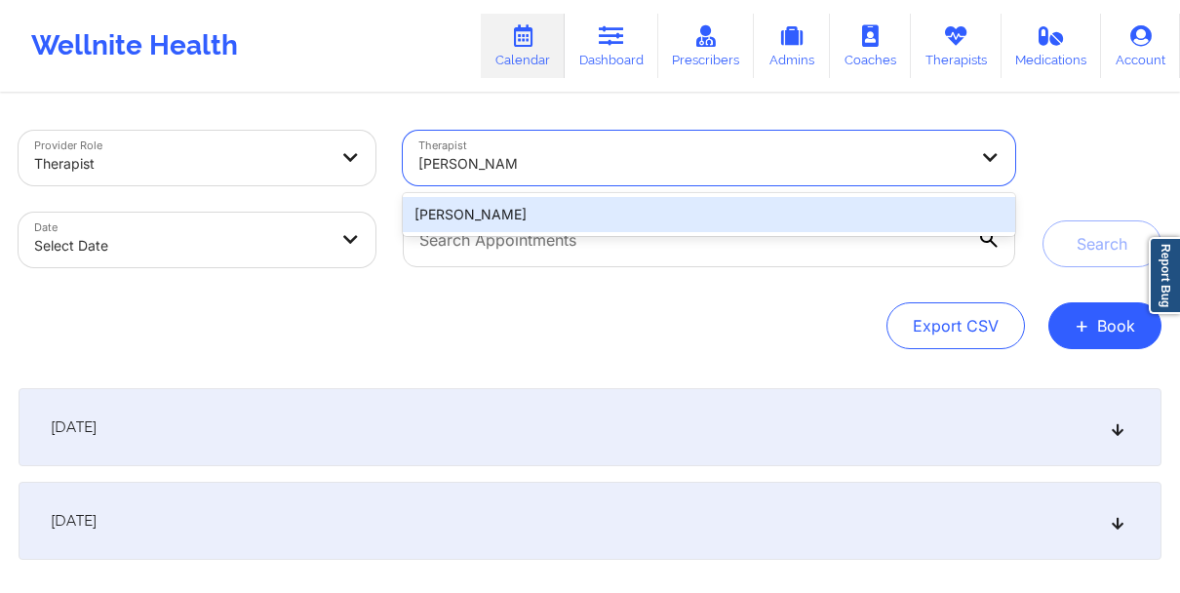
click at [639, 208] on div "[PERSON_NAME]" at bounding box center [709, 214] width 612 height 35
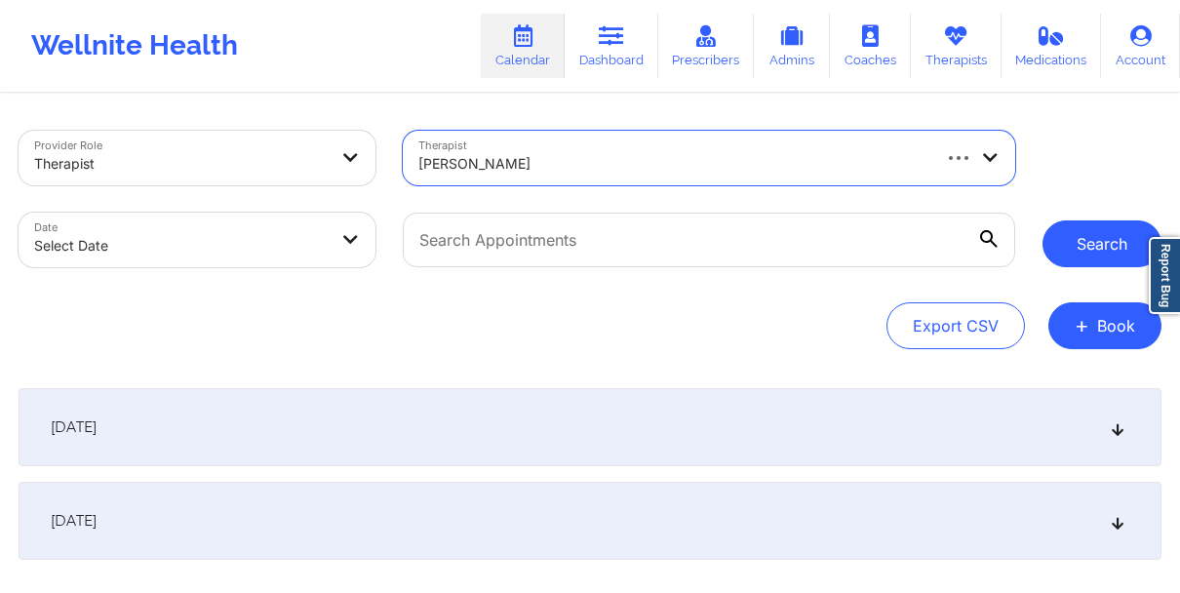
click at [1048, 246] on button "Search" at bounding box center [1101, 243] width 119 height 47
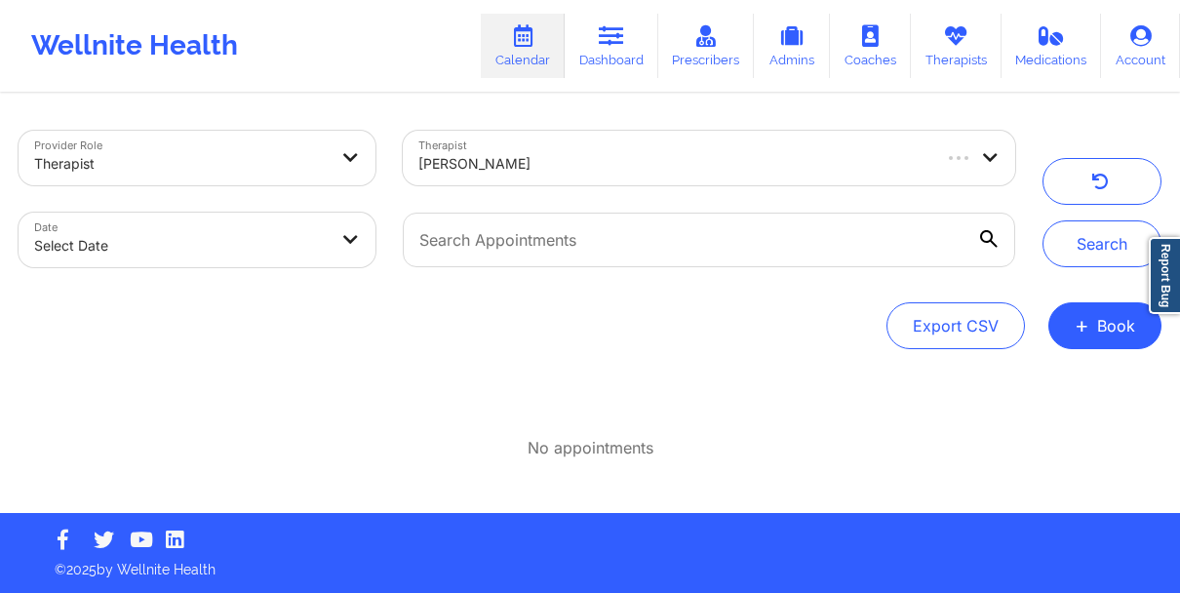
click at [625, 163] on div at bounding box center [673, 163] width 510 height 23
type input "DASHIMA GREEN"
click at [1042, 220] on button "Search" at bounding box center [1101, 243] width 119 height 47
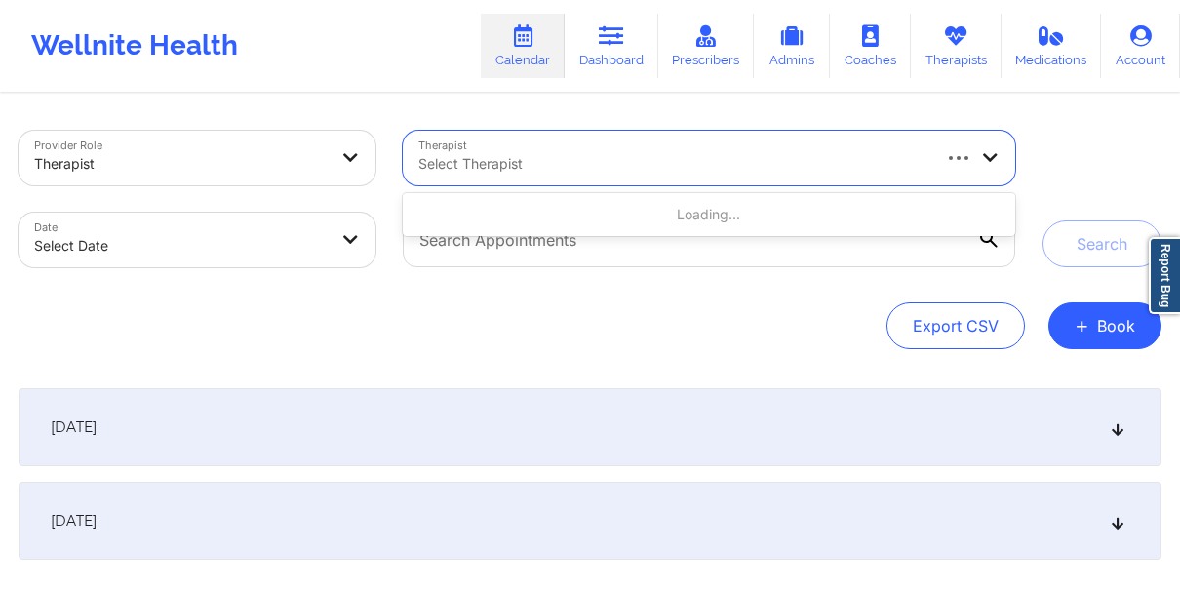
click at [450, 150] on div "Select Therapist" at bounding box center [667, 158] width 528 height 55
type input "DASHIMA"
type input "D"
paste input "[PERSON_NAME]"
type input "DASHIMA"
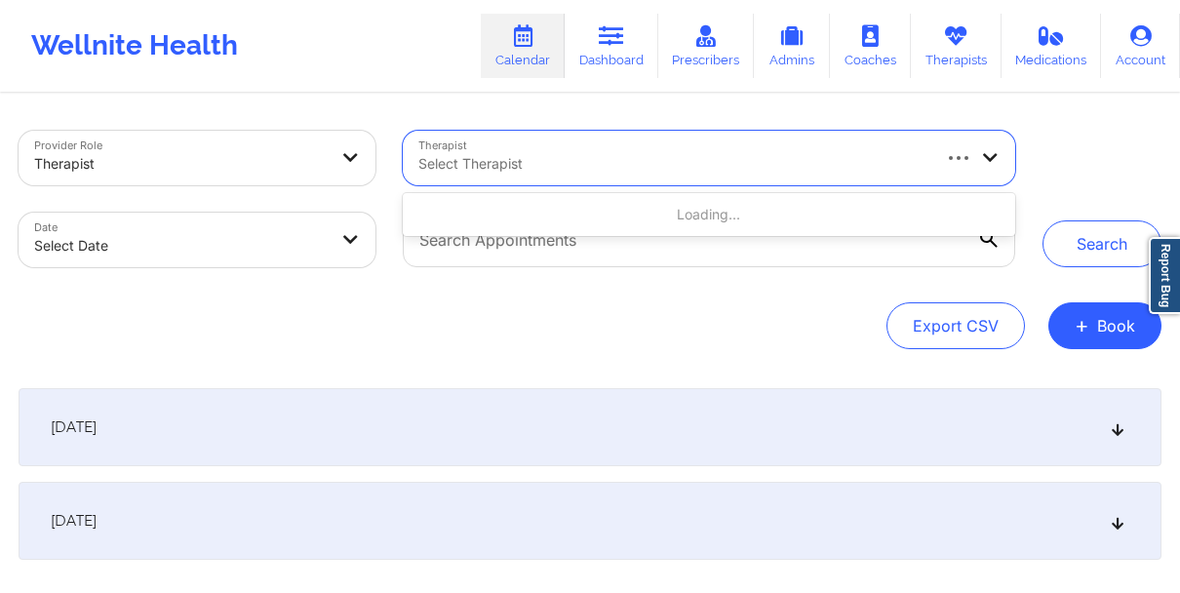
click at [585, 167] on div at bounding box center [673, 163] width 510 height 23
click at [950, 28] on icon at bounding box center [955, 35] width 25 height 21
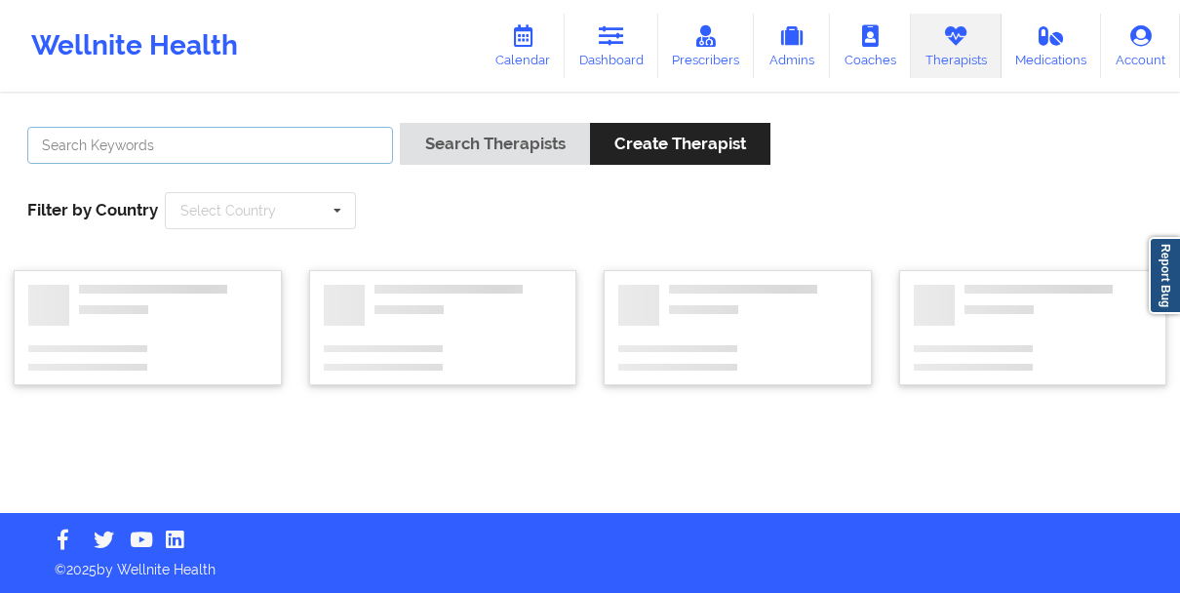
click at [230, 148] on input "text" at bounding box center [210, 145] width 366 height 37
paste input "[PERSON_NAME]"
type input "[PERSON_NAME]"
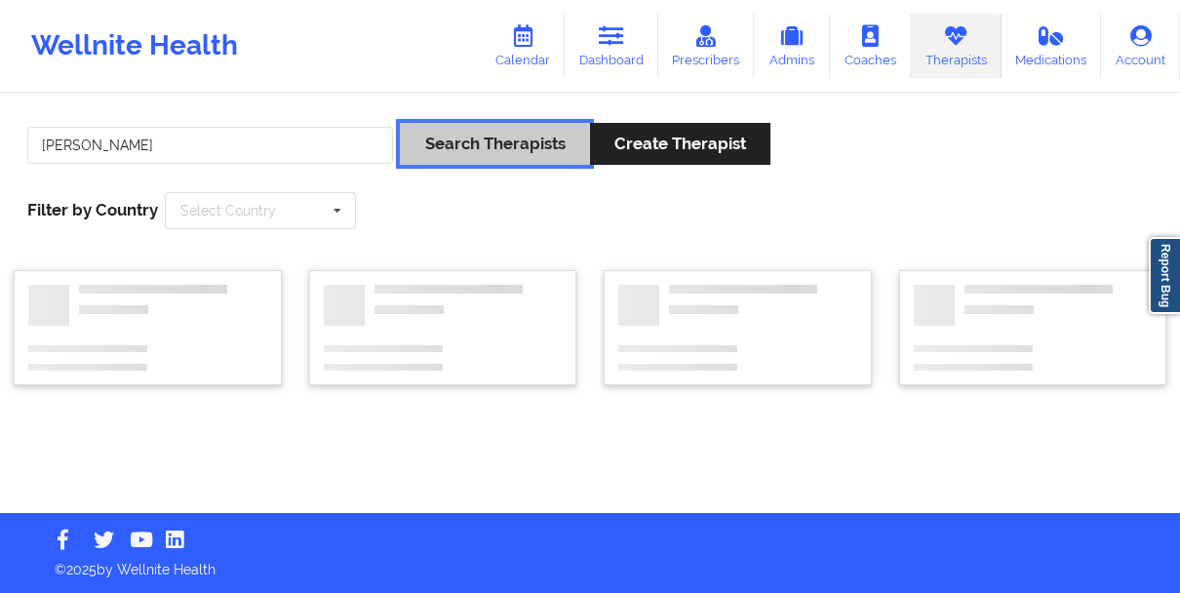
click at [444, 155] on button "Search Therapists" at bounding box center [494, 144] width 189 height 42
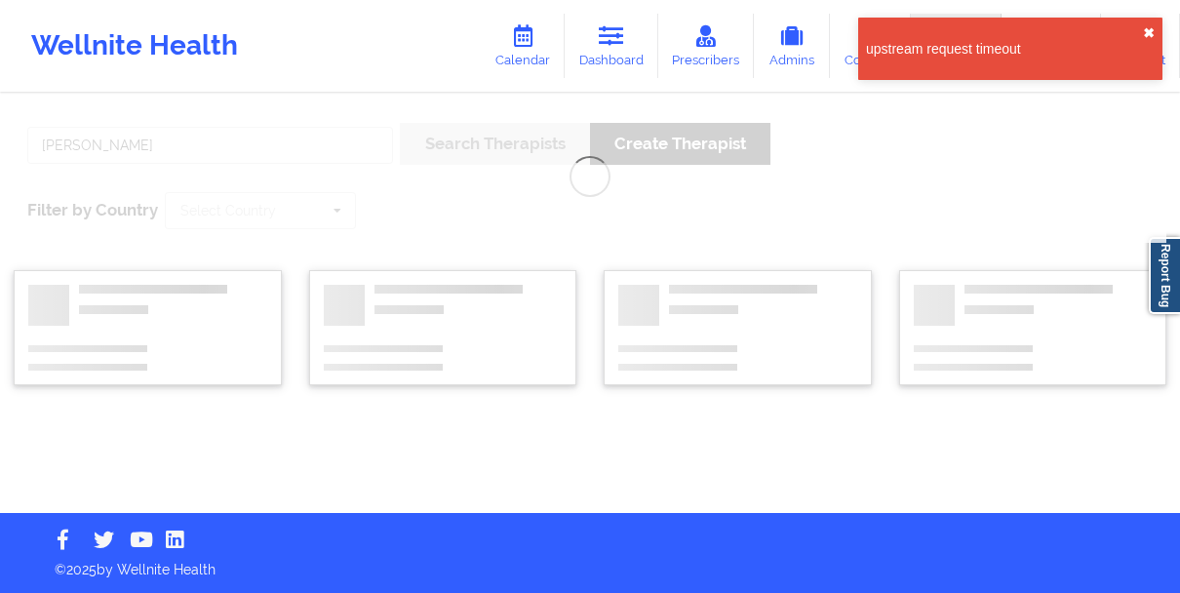
click at [1150, 35] on button "✖︎" at bounding box center [1149, 33] width 12 height 16
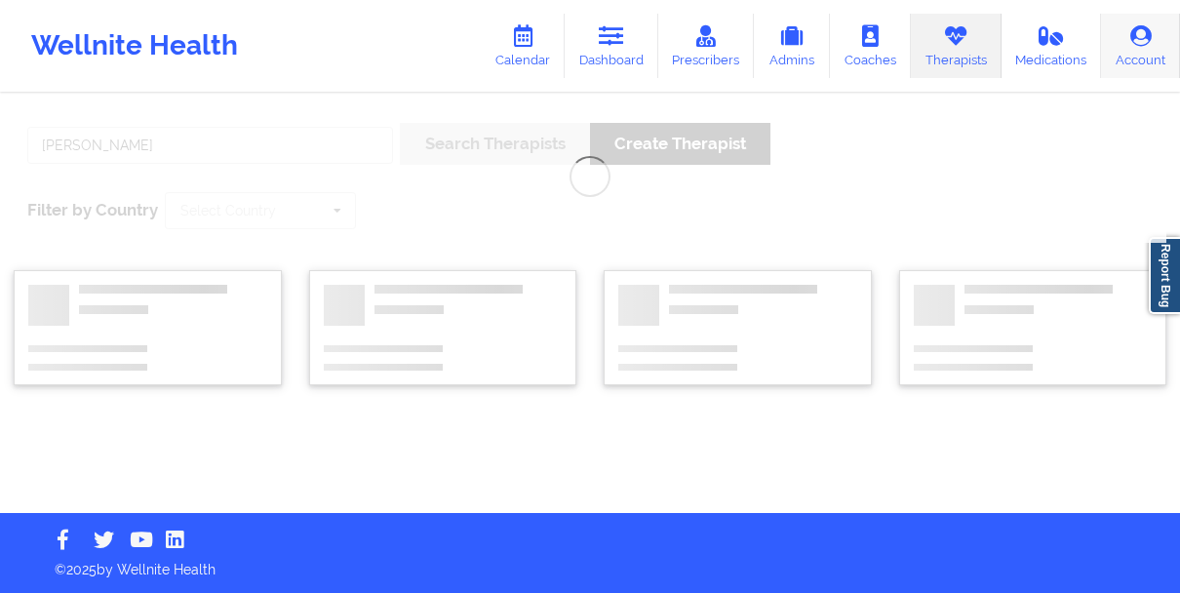
click at [1130, 54] on link "Account" at bounding box center [1140, 46] width 79 height 64
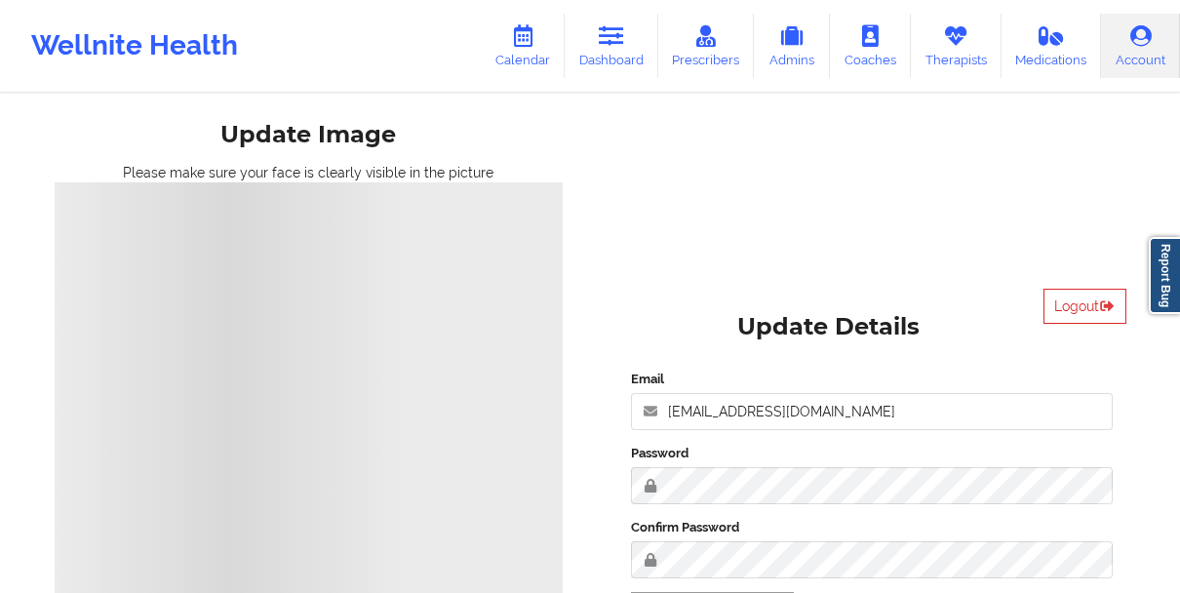
scroll to position [63, 0]
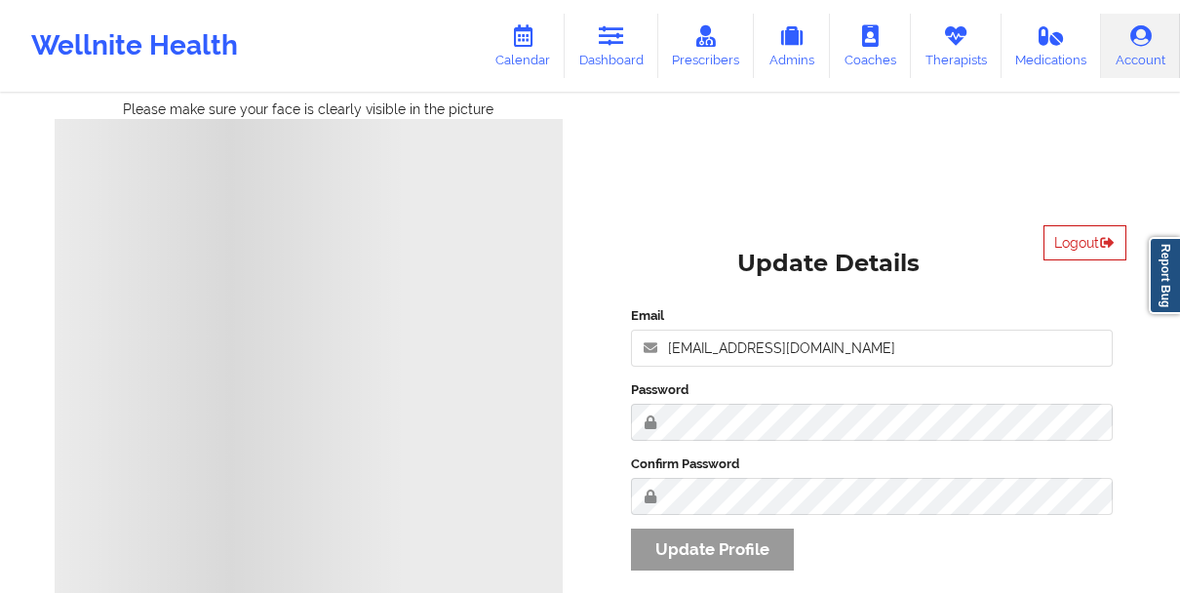
click at [1099, 239] on icon at bounding box center [1107, 242] width 17 height 12
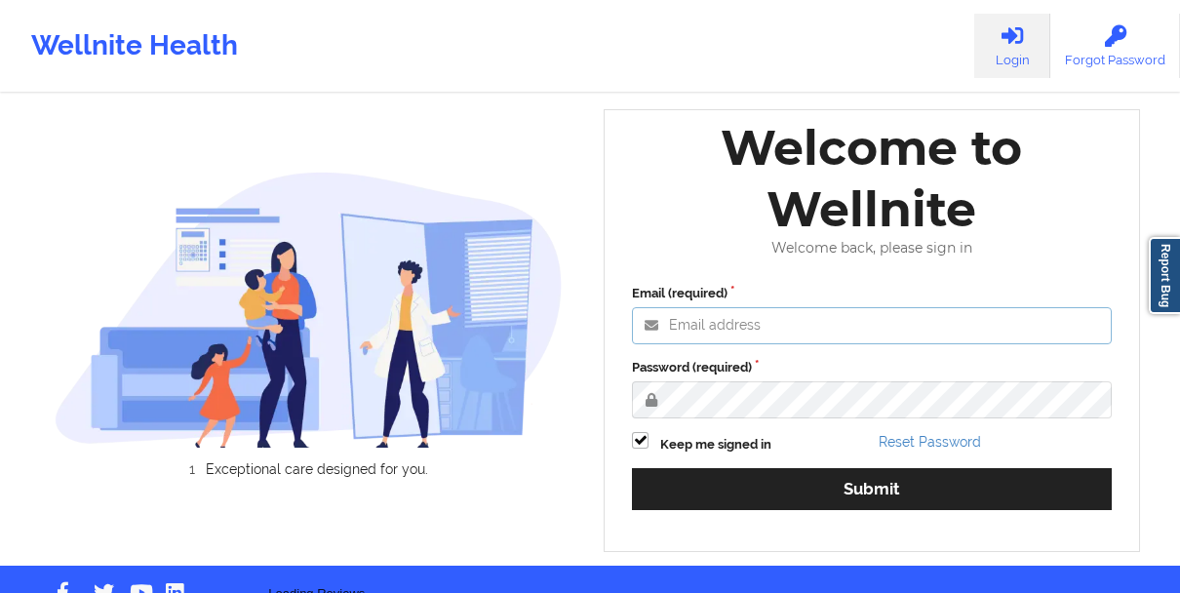
type input "[EMAIL_ADDRESS][DOMAIN_NAME]"
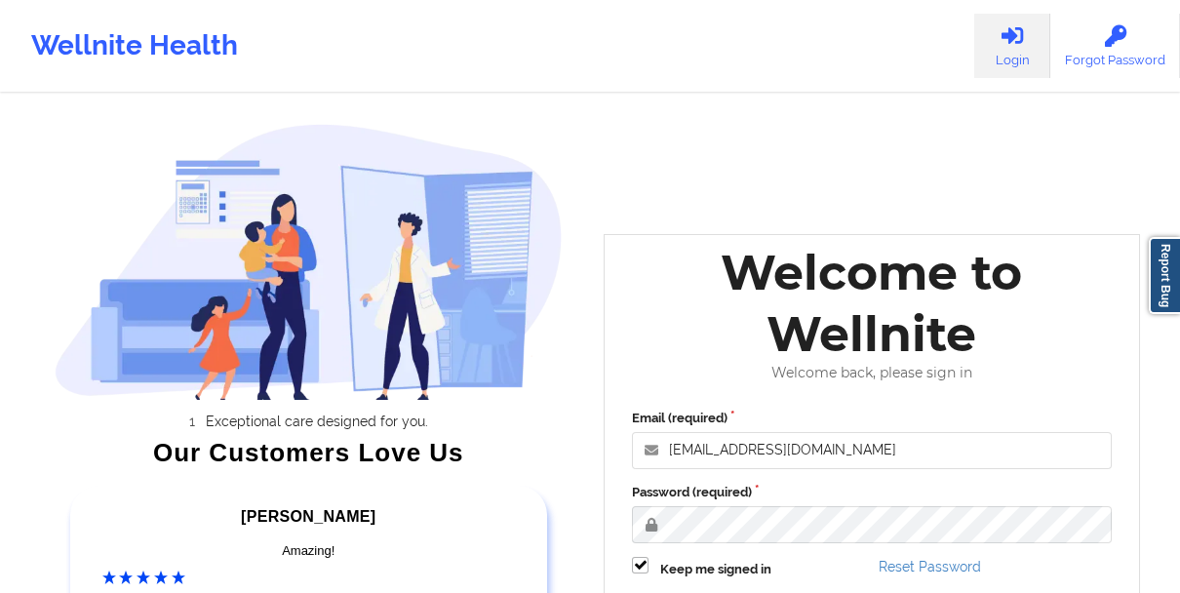
scroll to position [302, 0]
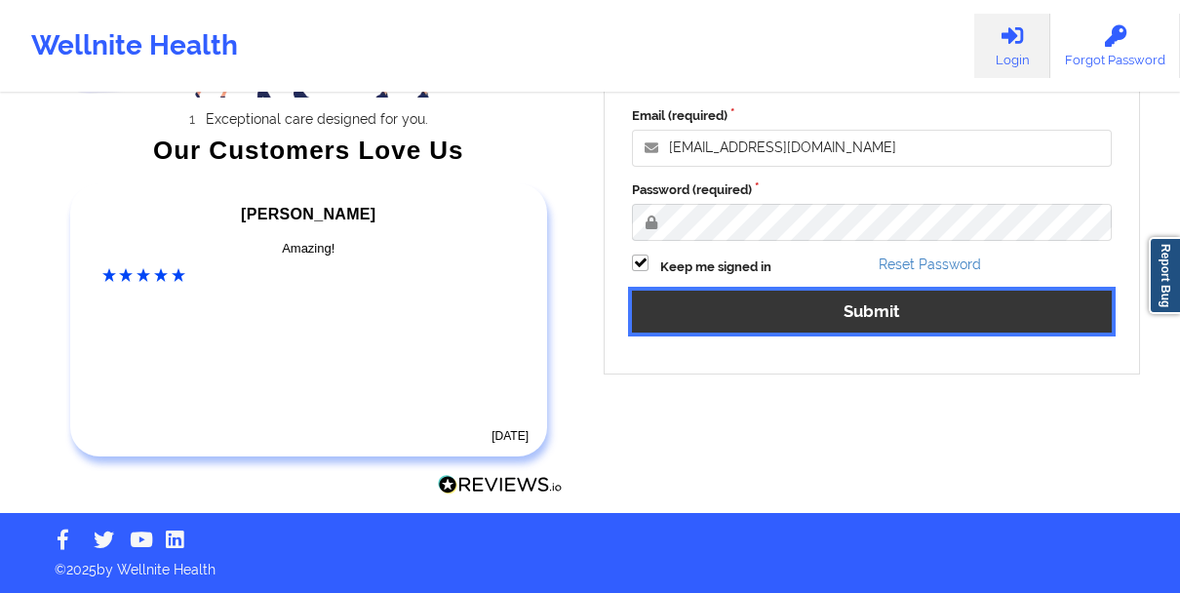
click at [700, 323] on button "Submit" at bounding box center [872, 312] width 480 height 42
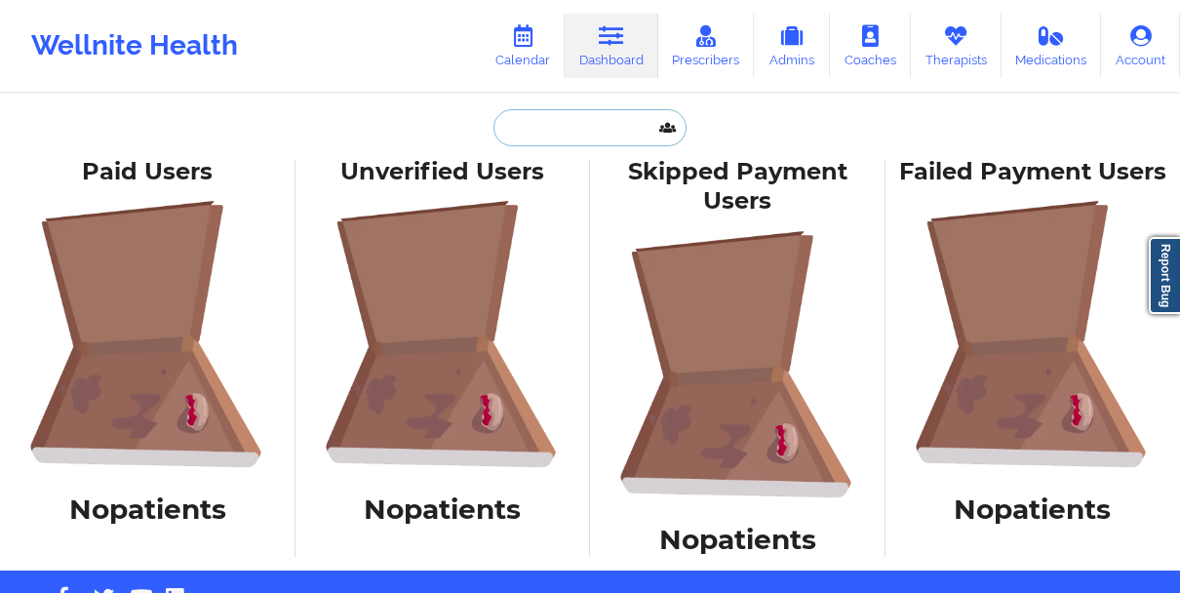
click at [551, 115] on input "text" at bounding box center [589, 127] width 193 height 37
paste input "[PERSON_NAME]"
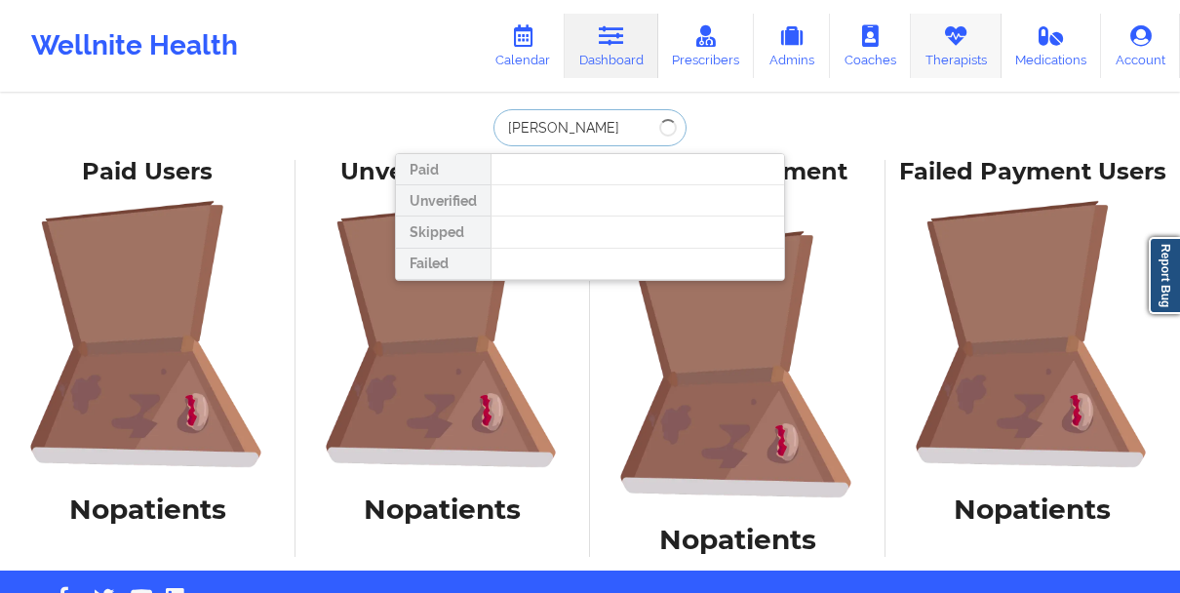
type input "[PERSON_NAME]"
click at [945, 46] on icon at bounding box center [955, 35] width 25 height 21
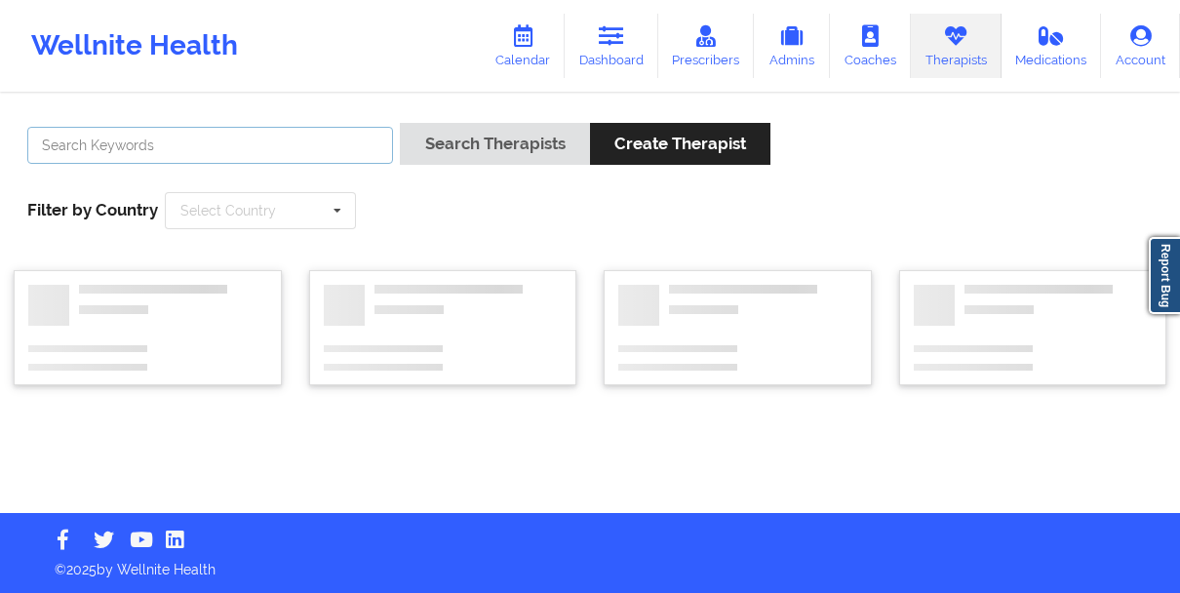
click at [290, 141] on input "text" at bounding box center [210, 145] width 366 height 37
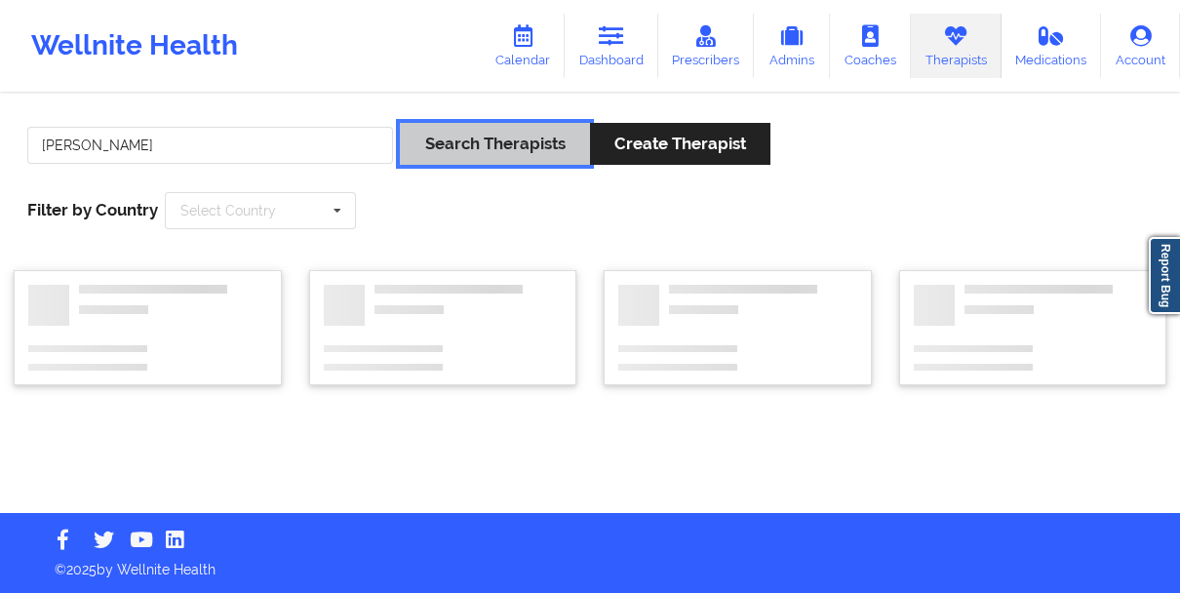
click at [441, 147] on button "Search Therapists" at bounding box center [494, 144] width 189 height 42
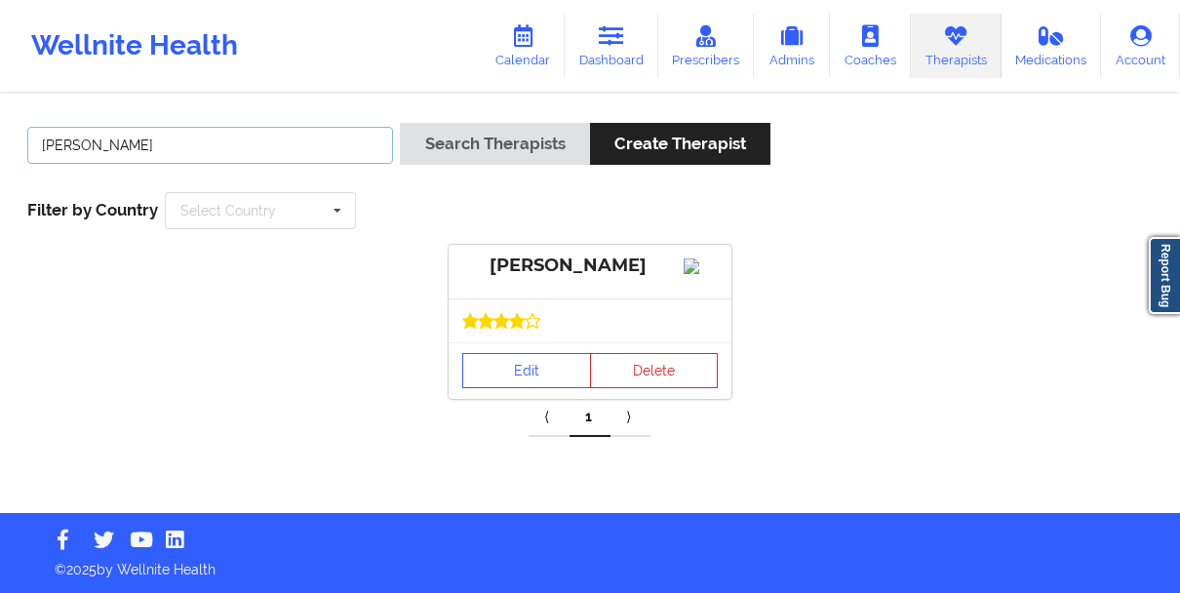
click at [200, 140] on input "[PERSON_NAME]" at bounding box center [210, 145] width 366 height 37
paste input "[PERSON_NAME]"
type input "[PERSON_NAME]"
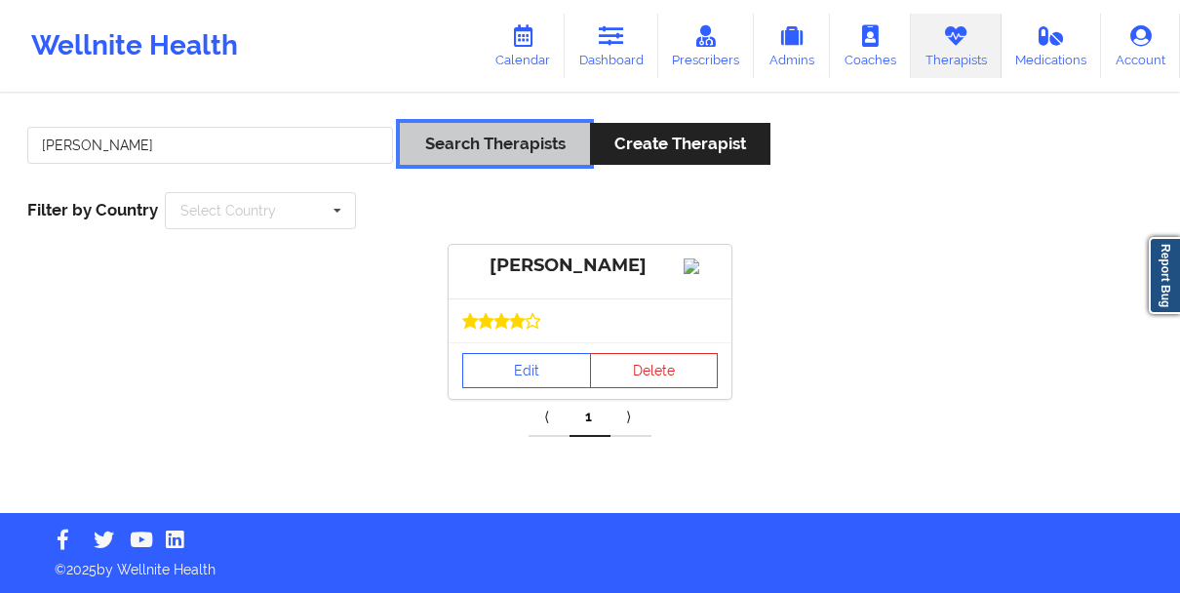
click at [450, 152] on button "Search Therapists" at bounding box center [494, 144] width 189 height 42
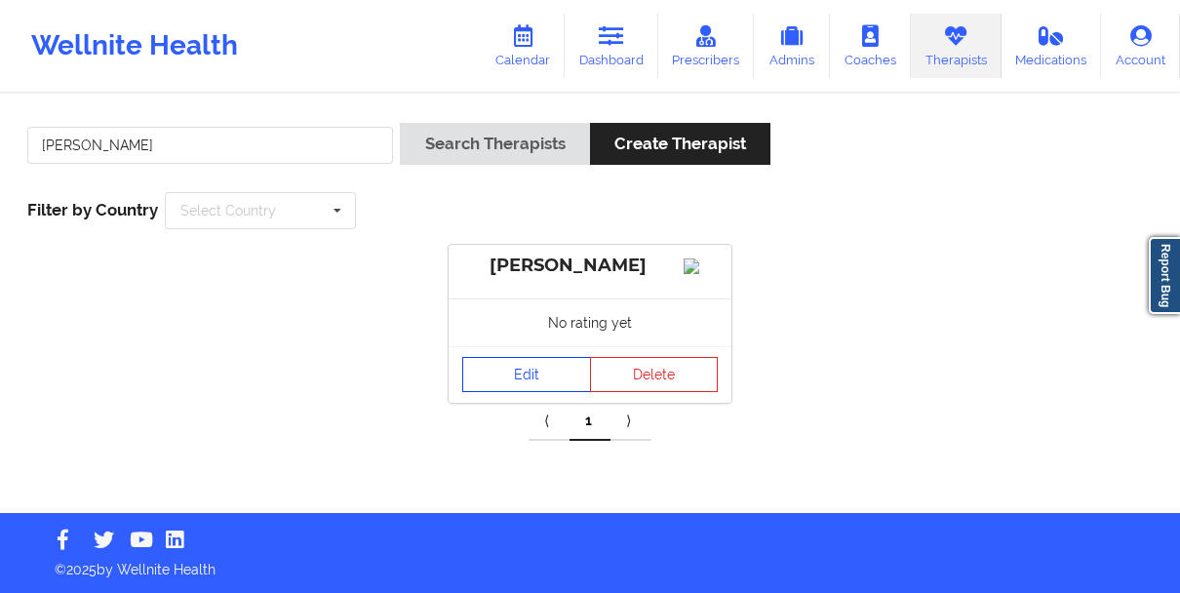
click at [505, 392] on link "Edit" at bounding box center [526, 374] width 129 height 35
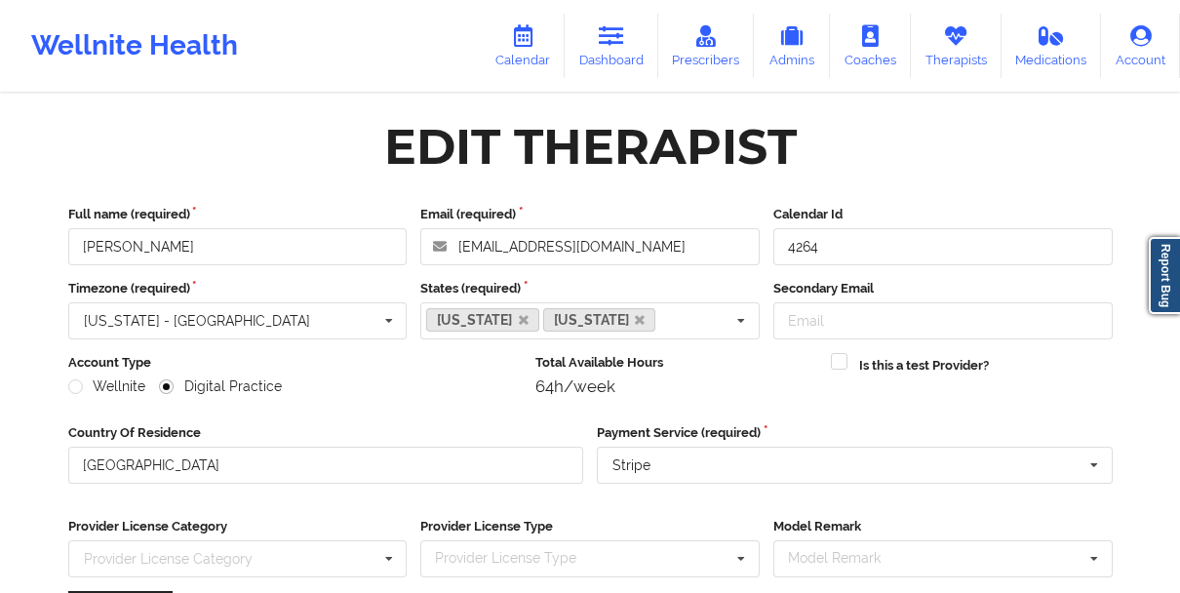
scroll to position [281, 0]
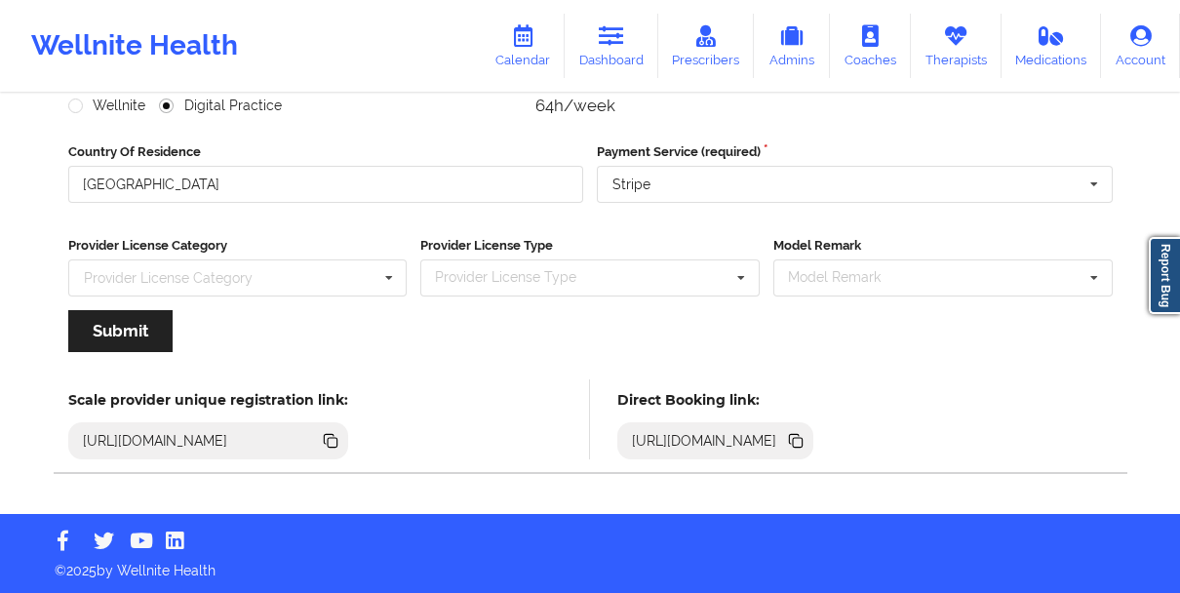
click at [806, 437] on icon at bounding box center [795, 440] width 21 height 21
click at [519, 39] on icon at bounding box center [522, 35] width 25 height 21
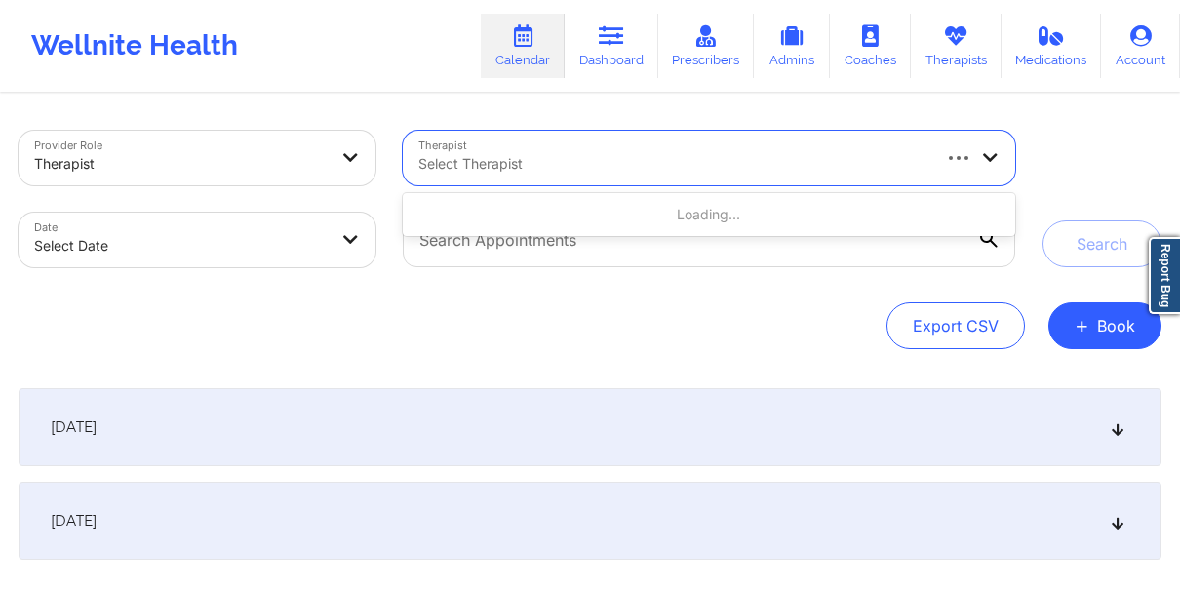
click at [487, 155] on div at bounding box center [673, 163] width 510 height 23
type input "DASHIMA GREEN"
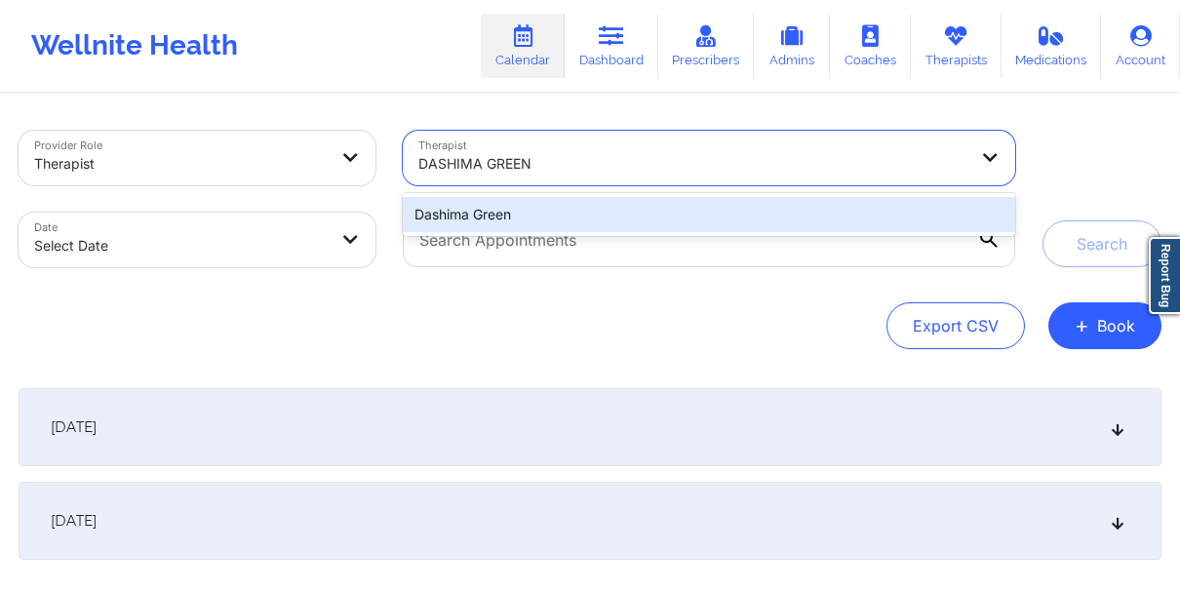
click at [480, 212] on div "Dashima Green" at bounding box center [709, 214] width 612 height 35
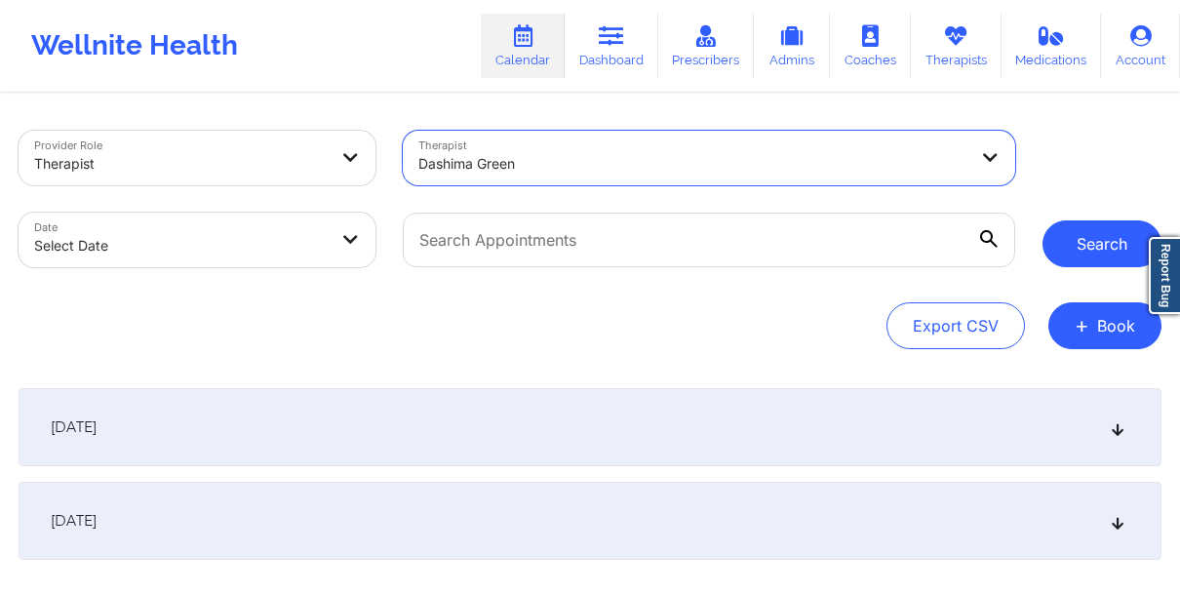
click at [1122, 241] on button "Search" at bounding box center [1101, 243] width 119 height 47
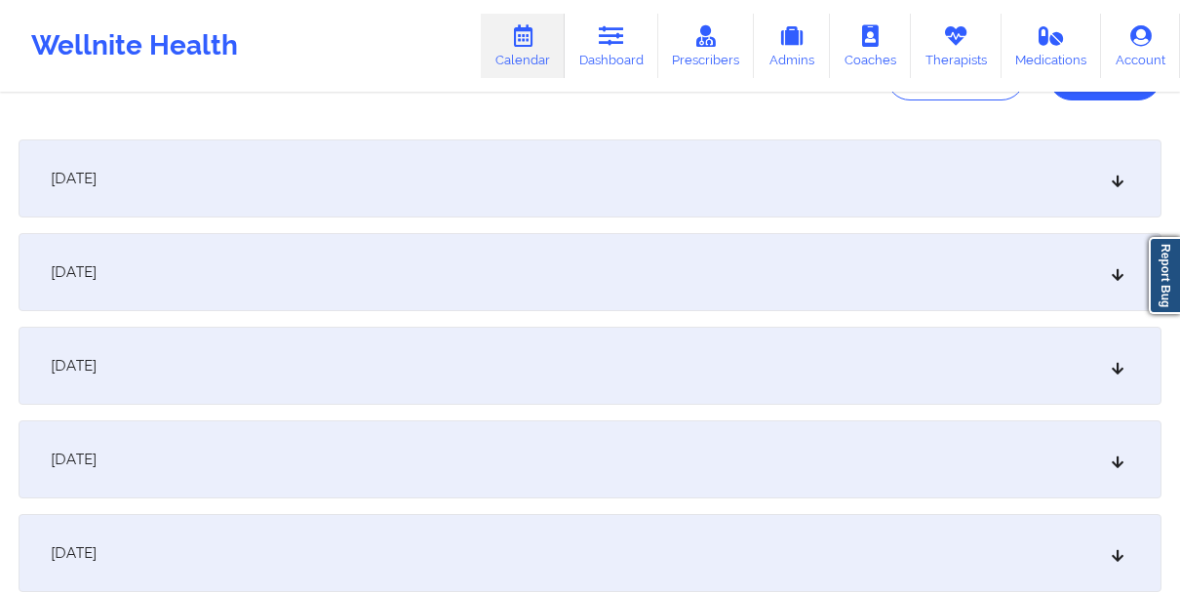
scroll to position [135, 0]
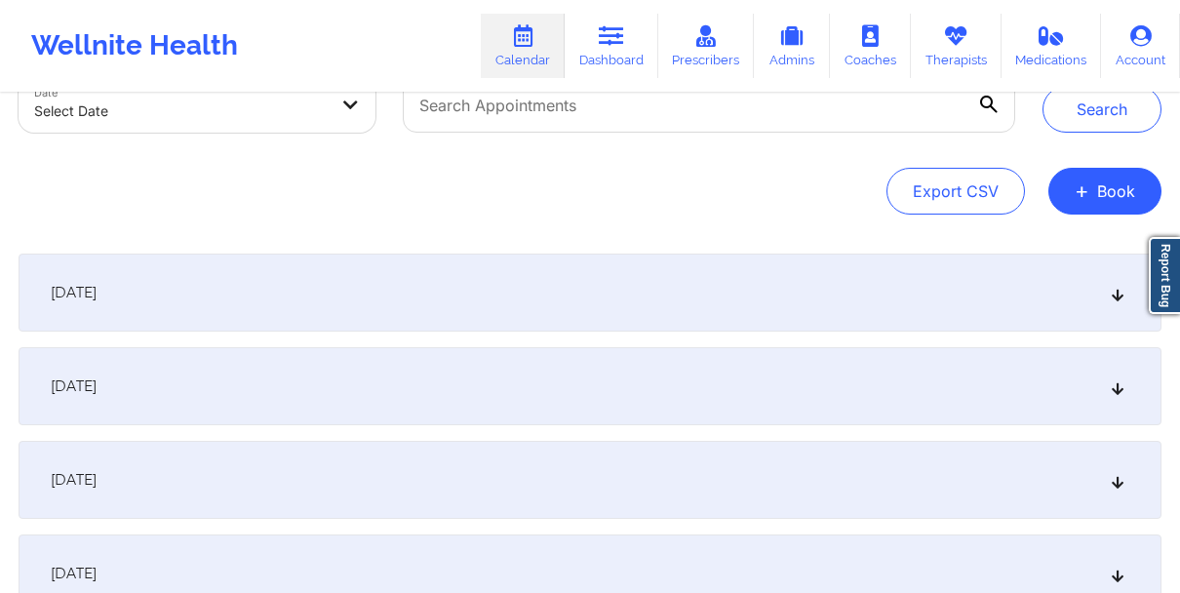
click at [593, 311] on div "[DATE]" at bounding box center [590, 293] width 1143 height 78
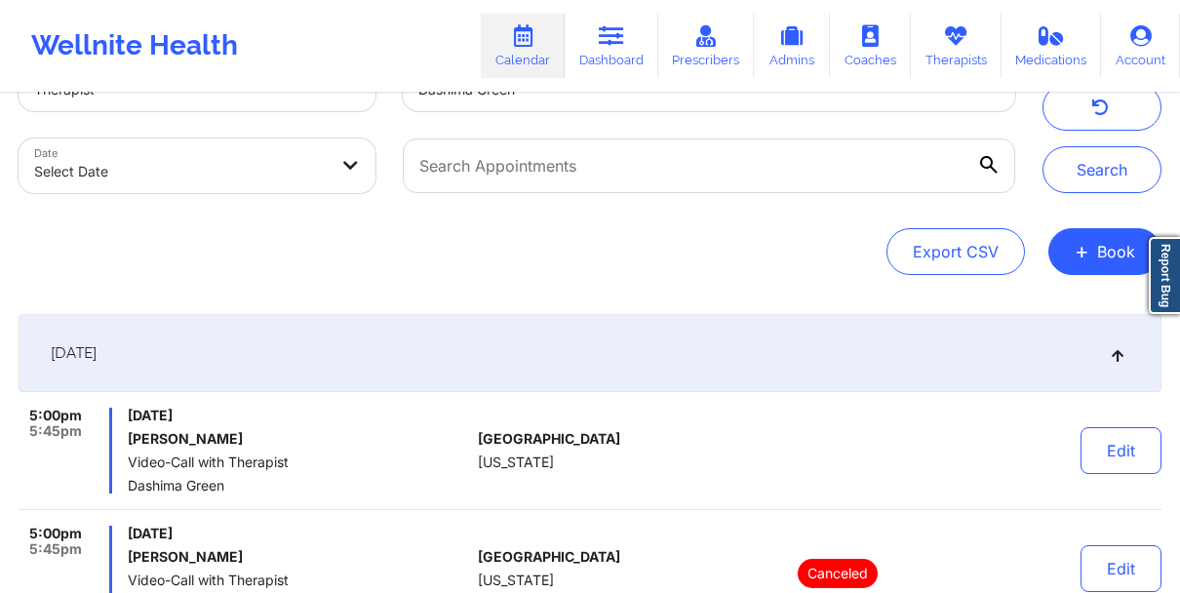
scroll to position [0, 0]
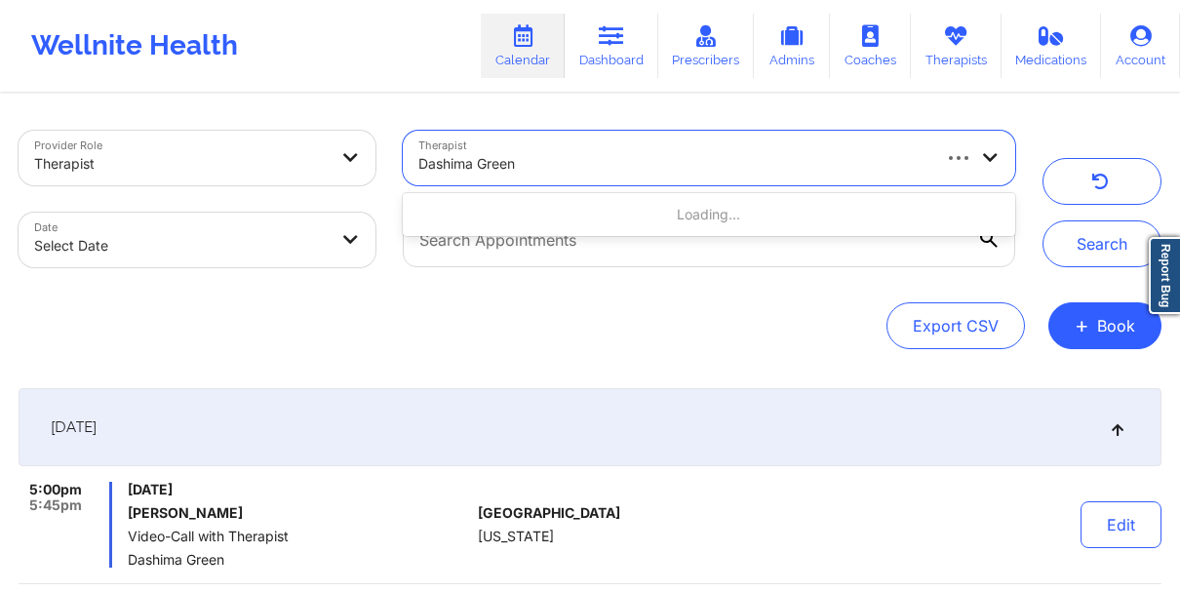
click at [599, 159] on div at bounding box center [673, 163] width 510 height 23
click at [941, 38] on link "Therapists" at bounding box center [956, 46] width 91 height 64
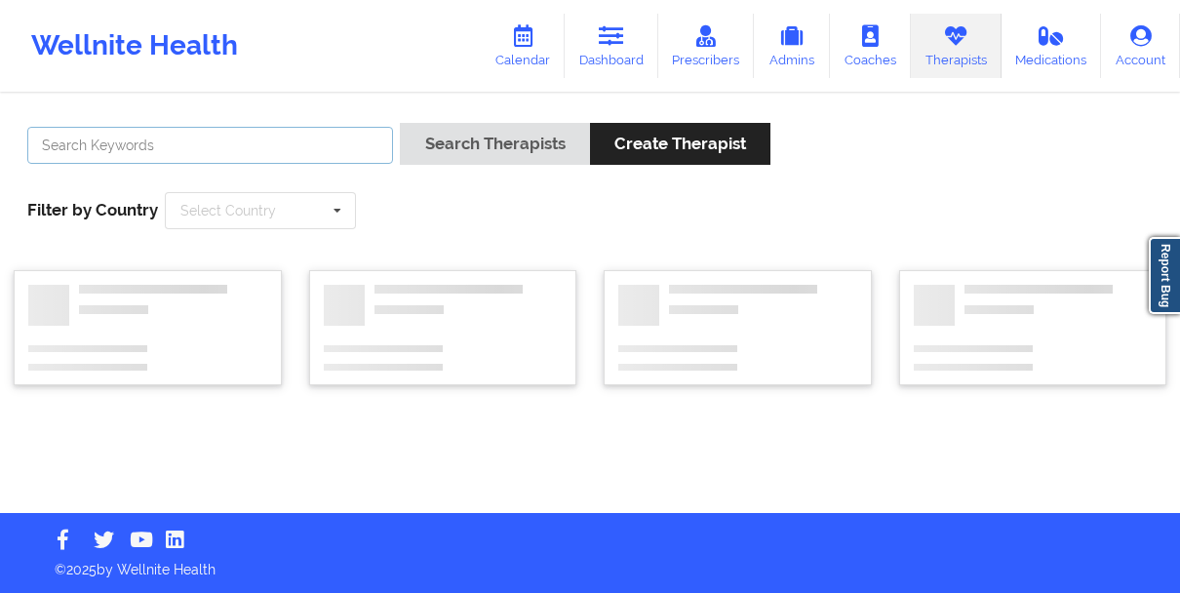
click at [288, 136] on input "text" at bounding box center [210, 145] width 366 height 37
paste input "[PERSON_NAME]"
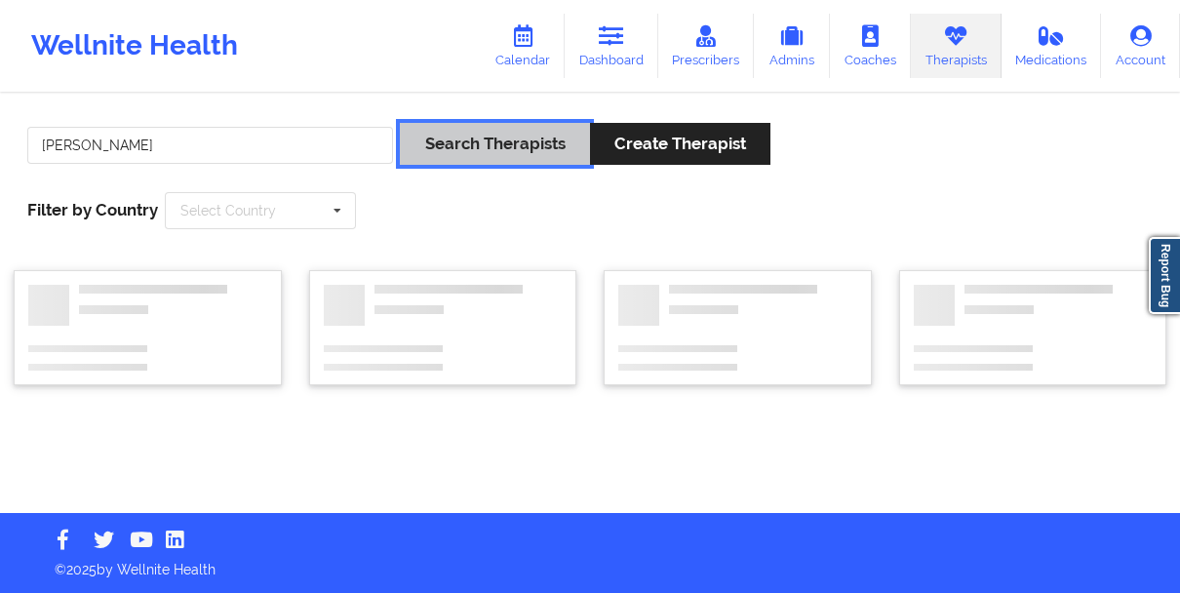
click at [455, 145] on button "Search Therapists" at bounding box center [494, 144] width 189 height 42
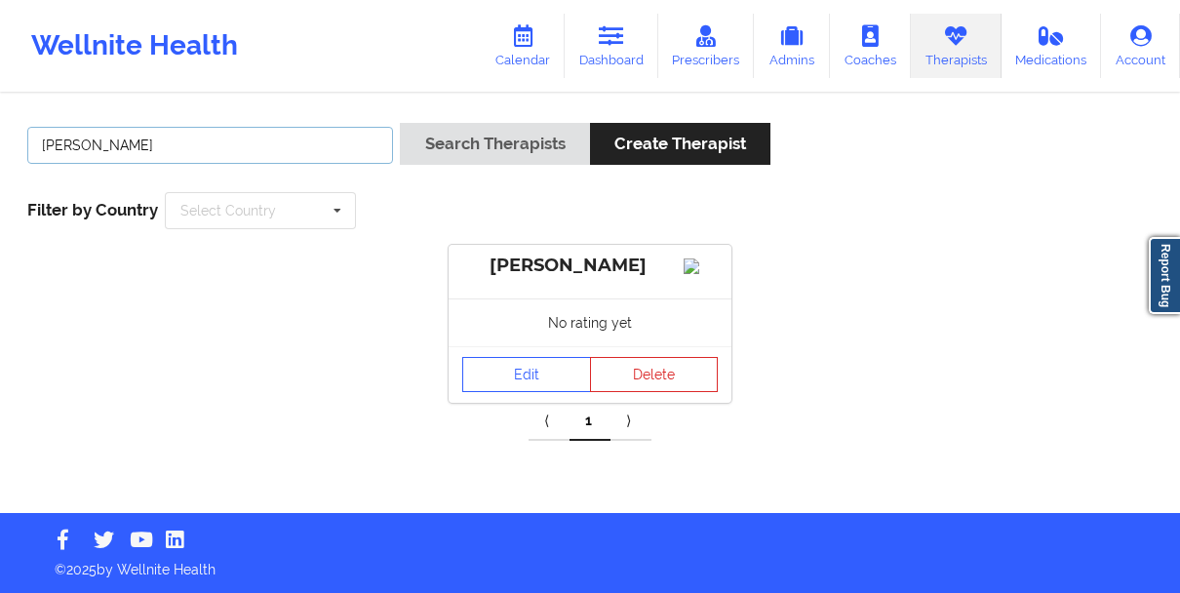
click at [260, 137] on input "[PERSON_NAME]" at bounding box center [210, 145] width 366 height 37
paste input "[PERSON_NAME]"
type input "[PERSON_NAME]"
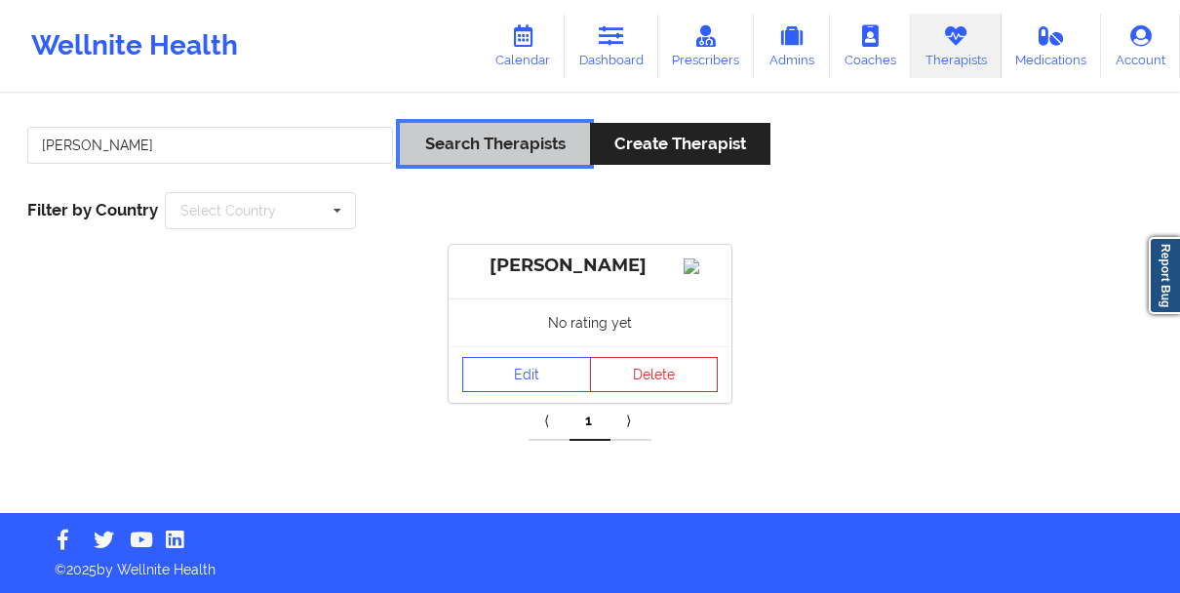
click at [478, 133] on button "Search Therapists" at bounding box center [494, 144] width 189 height 42
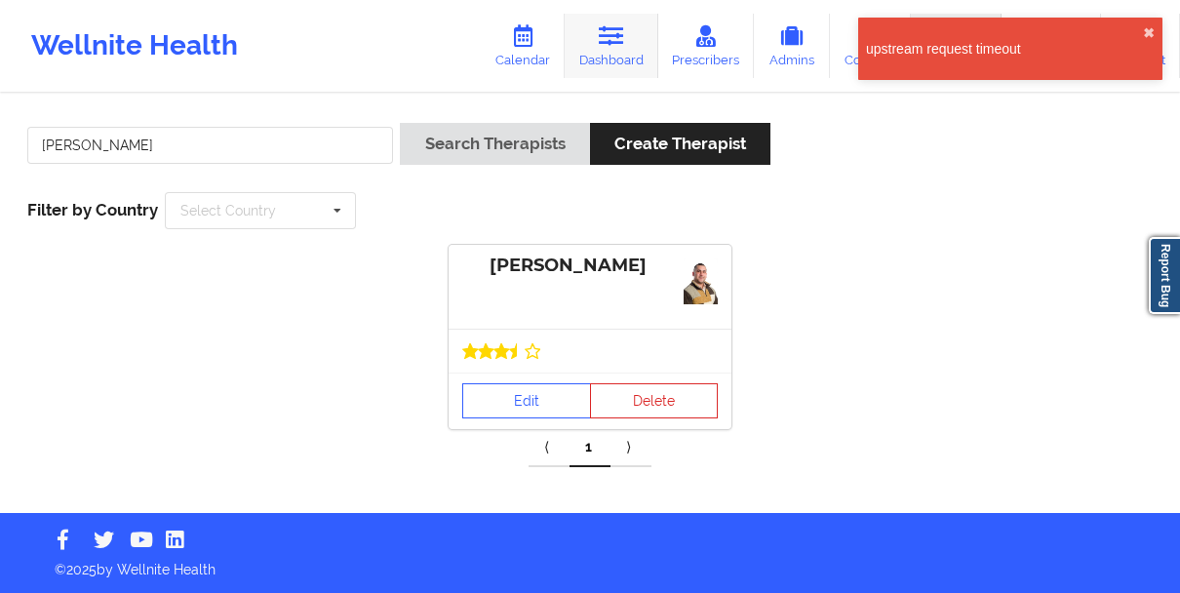
click at [619, 64] on link "Dashboard" at bounding box center [612, 46] width 94 height 64
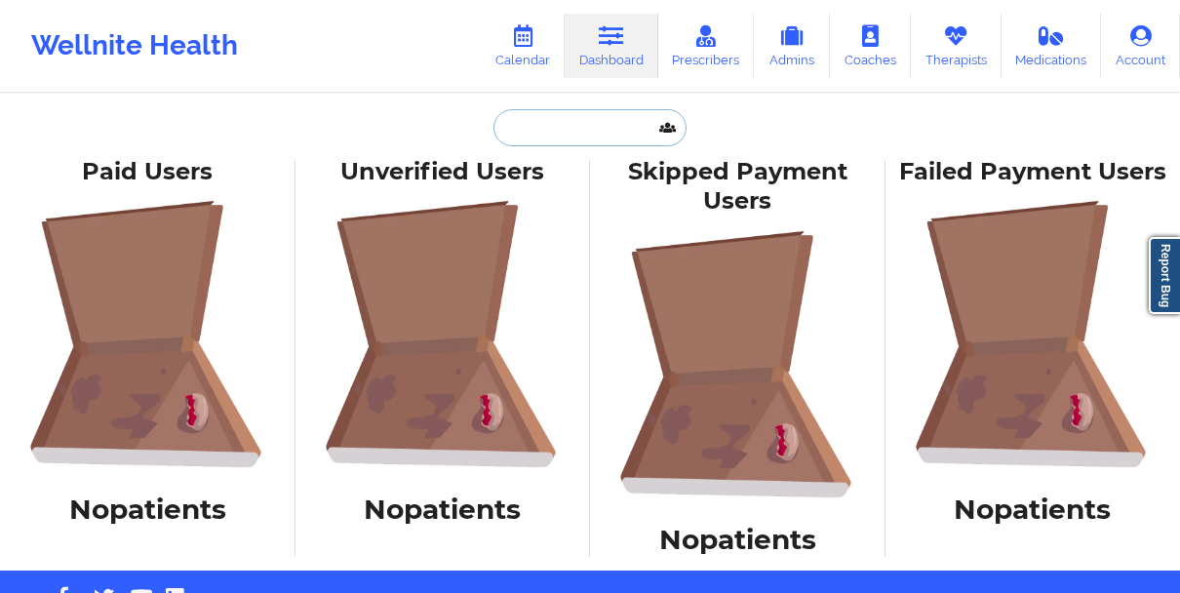
click at [604, 112] on input "text" at bounding box center [589, 127] width 193 height 37
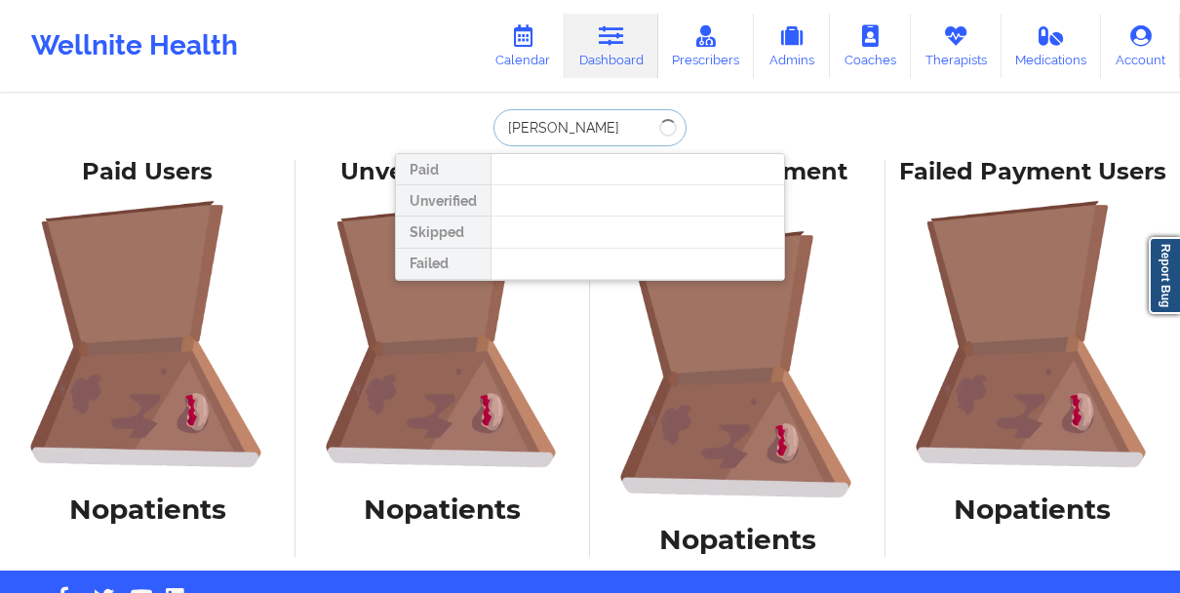
type input "[PERSON_NAME]"
